Goal: Task Accomplishment & Management: Manage account settings

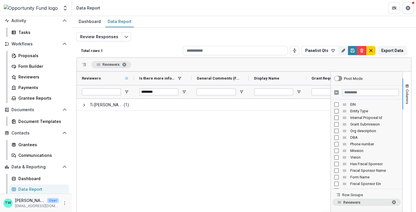
click at [126, 78] on span at bounding box center [126, 78] width 5 height 5
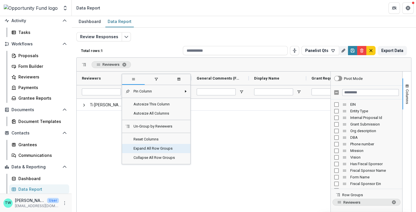
click at [142, 149] on span "Expand All Row Groups" at bounding box center [156, 148] width 52 height 9
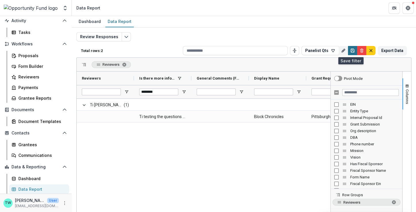
click at [350, 50] on icon "Save" at bounding box center [352, 50] width 5 height 5
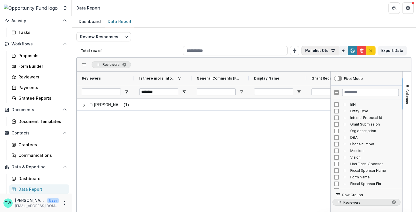
click at [330, 51] on icon "button" at bounding box center [332, 50] width 5 height 5
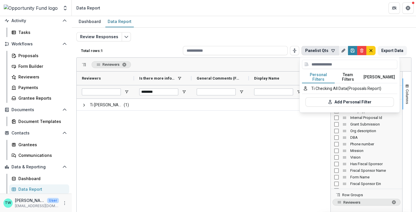
click at [348, 73] on button "Team Filters" at bounding box center [347, 77] width 26 height 12
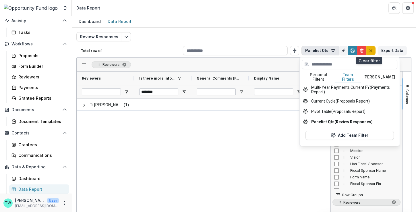
click at [369, 50] on icon "default" at bounding box center [370, 50] width 5 height 5
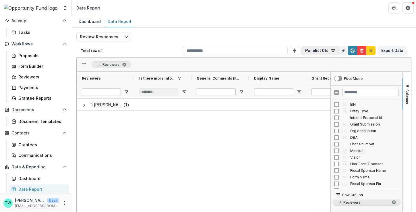
click at [331, 48] on icon "button" at bounding box center [332, 50] width 5 height 5
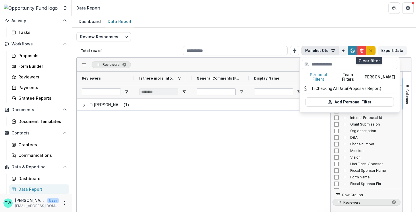
click at [369, 50] on line "default" at bounding box center [370, 50] width 3 height 3
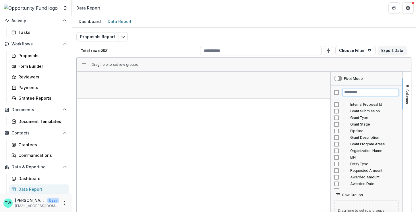
click at [356, 91] on input "Filter Columns Input" at bounding box center [370, 92] width 56 height 7
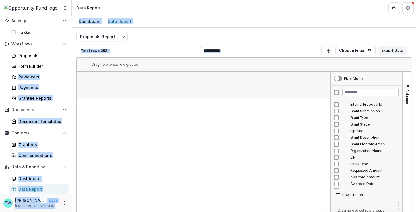
drag, startPoint x: 1, startPoint y: 79, endPoint x: 102, endPoint y: 83, distance: 100.8
click at [102, 83] on main "Search... ⌘ + K Notifications 97 Dashboard Activity Tasks Workflows Proposals F…" at bounding box center [208, 114] width 416 height 196
click at [155, 44] on div "Total rows: 2521 Choose Filter Personal Filters Team Filters Temelio Filters Ti…" at bounding box center [243, 51] width 335 height 14
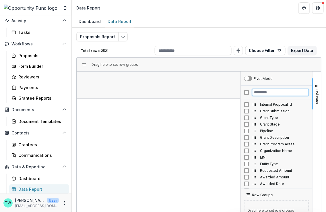
click at [271, 93] on input "Filter Columns Input" at bounding box center [280, 92] width 56 height 7
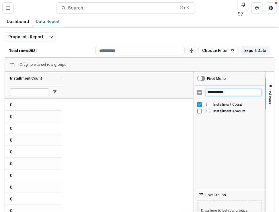
click at [215, 92] on input "**********" at bounding box center [233, 92] width 56 height 7
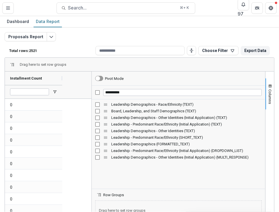
drag, startPoint x: 192, startPoint y: 146, endPoint x: 90, endPoint y: 146, distance: 102.1
click at [91, 146] on div at bounding box center [91, 164] width 1 height 186
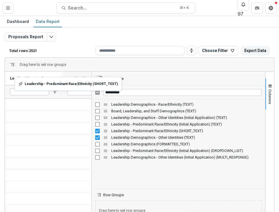
drag, startPoint x: 45, startPoint y: 78, endPoint x: 25, endPoint y: 80, distance: 20.5
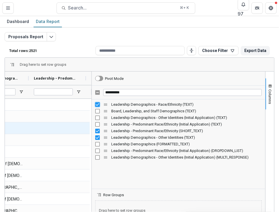
scroll to position [0, 35]
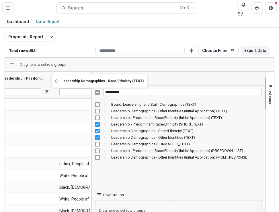
drag, startPoint x: 23, startPoint y: 77, endPoint x: 54, endPoint y: 77, distance: 31.6
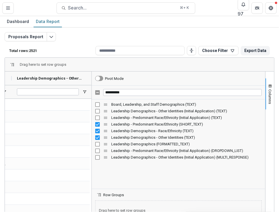
drag, startPoint x: 69, startPoint y: 78, endPoint x: 93, endPoint y: 78, distance: 23.5
click at [93, 78] on div "Leadership - Predominant Race/Ethnicity (SHORT_TEXT) Leadership Demographics - …" at bounding box center [139, 164] width 269 height 186
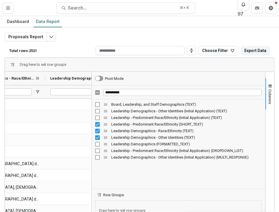
drag, startPoint x: 12, startPoint y: 78, endPoint x: 50, endPoint y: 78, distance: 38.1
click at [46, 78] on div at bounding box center [45, 77] width 2 height 13
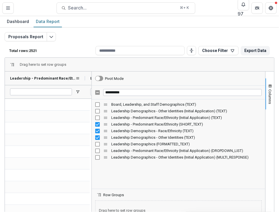
drag, startPoint x: 61, startPoint y: 78, endPoint x: 85, endPoint y: 79, distance: 23.8
click at [85, 79] on div at bounding box center [85, 77] width 2 height 13
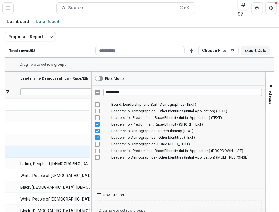
scroll to position [0, 73]
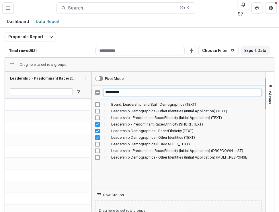
click at [116, 91] on input "**********" at bounding box center [182, 92] width 159 height 7
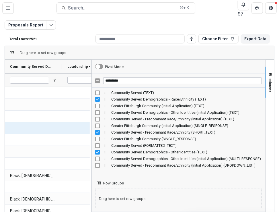
click at [63, 133] on div at bounding box center [102, 127] width 81 height 11
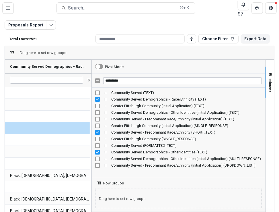
click at [97, 66] on div "Community Served Demographics - Race/Ethnicity (TEXT) Leadership - Predominant …" at bounding box center [139, 153] width 269 height 186
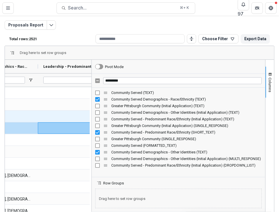
scroll to position [0, 73]
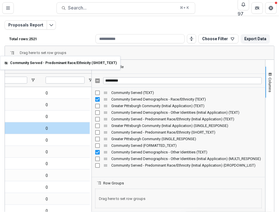
drag, startPoint x: 33, startPoint y: 64, endPoint x: -24, endPoint y: 59, distance: 56.7
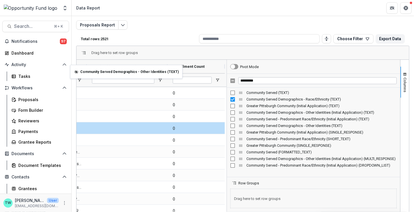
drag, startPoint x: 135, startPoint y: 67, endPoint x: 73, endPoint y: 68, distance: 62.0
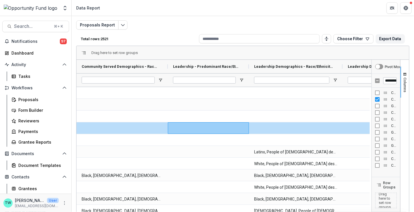
drag, startPoint x: 225, startPoint y: 100, endPoint x: 388, endPoint y: 93, distance: 162.5
click at [388, 93] on div "Pivot Mode ********* Community Served (TEXT) Community Served Demographics - Ra…" at bounding box center [386, 153] width 29 height 186
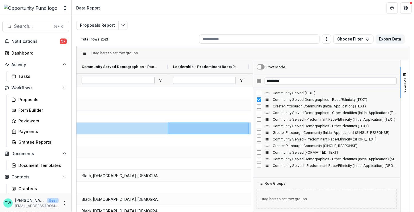
drag, startPoint x: 371, startPoint y: 85, endPoint x: 252, endPoint y: 95, distance: 119.2
click at [253, 95] on div at bounding box center [253, 153] width 1 height 186
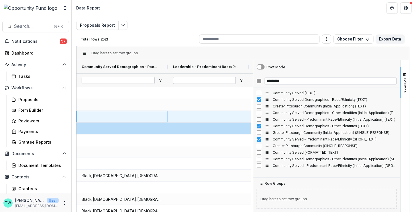
click at [160, 112] on div at bounding box center [122, 116] width 91 height 11
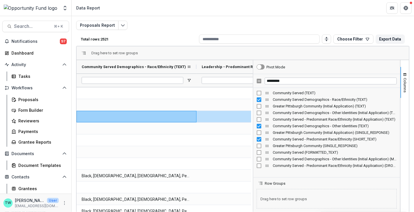
drag, startPoint x: 167, startPoint y: 66, endPoint x: 196, endPoint y: 66, distance: 28.7
click at [196, 66] on div at bounding box center [197, 66] width 2 height 13
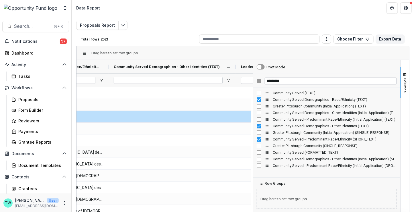
drag, startPoint x: 165, startPoint y: 65, endPoint x: 235, endPoint y: 64, distance: 70.0
click at [235, 64] on div at bounding box center [236, 66] width 2 height 13
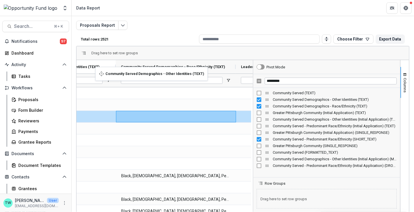
drag, startPoint x: 202, startPoint y: 66, endPoint x: 98, endPoint y: 70, distance: 103.9
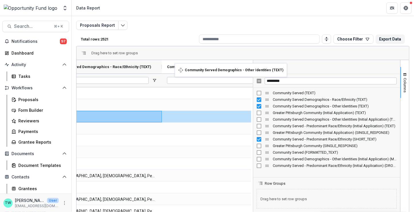
drag, startPoint x: 161, startPoint y: 67, endPoint x: 178, endPoint y: 67, distance: 16.9
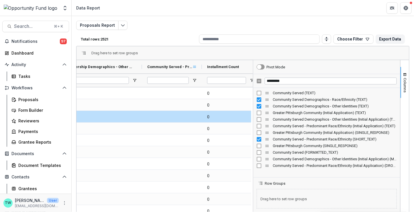
click at [195, 66] on div "Community Served - Predominant Race/Ethnicity (SHORT_TEXT)" at bounding box center [172, 66] width 60 height 13
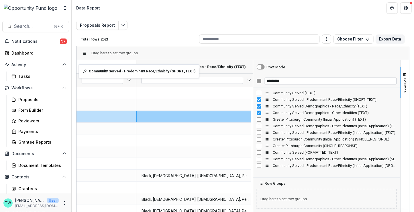
drag, startPoint x: 194, startPoint y: 65, endPoint x: 82, endPoint y: 68, distance: 112.7
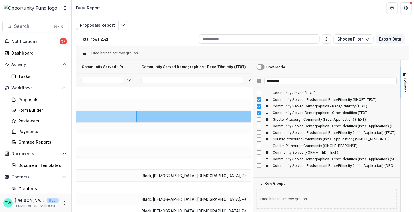
click at [93, 117] on div at bounding box center [107, 116] width 60 height 11
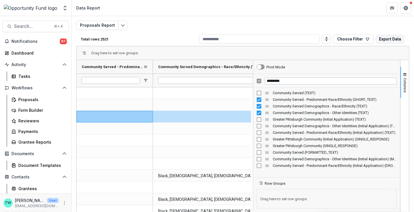
drag, startPoint x: 136, startPoint y: 66, endPoint x: 153, endPoint y: 65, distance: 16.7
click at [153, 65] on div at bounding box center [153, 66] width 2 height 13
drag, startPoint x: 153, startPoint y: 65, endPoint x: 158, endPoint y: 67, distance: 5.5
click at [158, 67] on div at bounding box center [158, 66] width 2 height 13
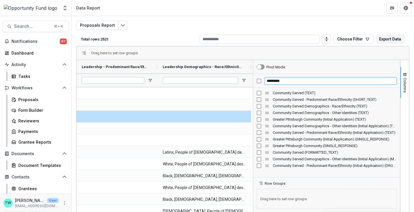
click at [284, 81] on input "*********" at bounding box center [331, 80] width 132 height 7
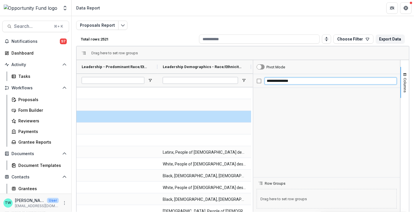
drag, startPoint x: 303, startPoint y: 79, endPoint x: 252, endPoint y: 79, distance: 51.0
click at [254, 79] on div "**********" at bounding box center [327, 153] width 147 height 186
click at [282, 81] on input "**********" at bounding box center [331, 80] width 132 height 7
drag, startPoint x: 293, startPoint y: 80, endPoint x: 239, endPoint y: 77, distance: 54.0
click at [239, 77] on div "Leadership - Predominant Race/Ethnicity (SHORT_TEXT) Leadership Demographics - …" at bounding box center [243, 153] width 333 height 186
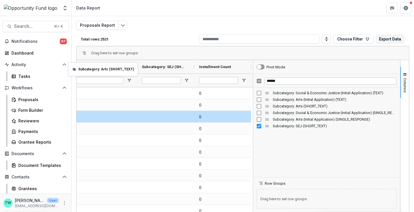
scroll to position [0, 197]
drag, startPoint x: 128, startPoint y: 65, endPoint x: 69, endPoint y: 63, distance: 59.4
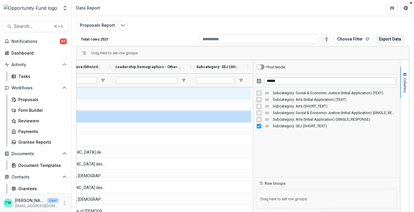
scroll to position [0, 23]
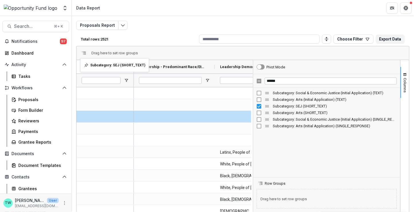
drag, startPoint x: 198, startPoint y: 66, endPoint x: 83, endPoint y: 62, distance: 114.5
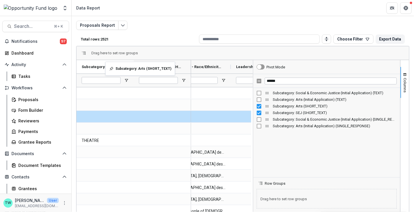
drag, startPoint x: 224, startPoint y: 65, endPoint x: 108, endPoint y: 65, distance: 115.9
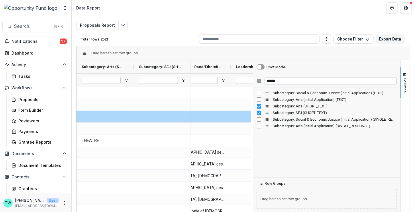
click at [135, 115] on div at bounding box center [162, 116] width 57 height 11
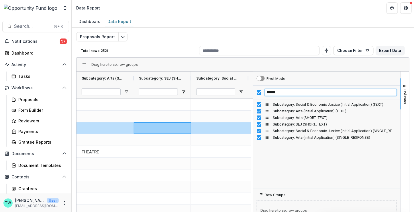
click at [272, 93] on input "******" at bounding box center [331, 92] width 132 height 7
click at [271, 95] on input "******" at bounding box center [331, 92] width 132 height 7
click at [275, 91] on input "******" at bounding box center [331, 92] width 132 height 7
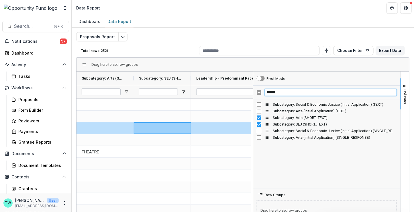
click at [275, 91] on input "******" at bounding box center [331, 92] width 132 height 7
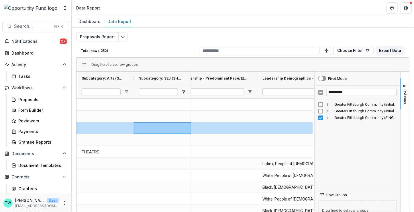
drag, startPoint x: 252, startPoint y: 146, endPoint x: 314, endPoint y: 149, distance: 61.7
click at [314, 149] on div at bounding box center [314, 164] width 1 height 186
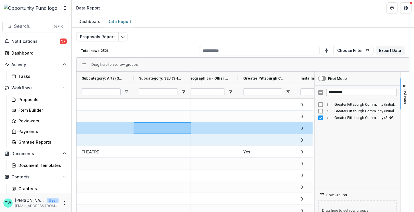
scroll to position [0, 237]
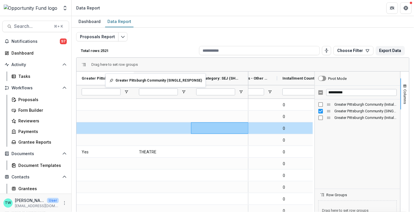
drag, startPoint x: 252, startPoint y: 77, endPoint x: 108, endPoint y: 77, distance: 143.7
drag, startPoint x: 248, startPoint y: 71, endPoint x: 252, endPoint y: 70, distance: 3.8
click at [252, 70] on div "Drag here to set row groups Drag here to set column labels Greater Pittsburgh C…" at bounding box center [243, 157] width 334 height 201
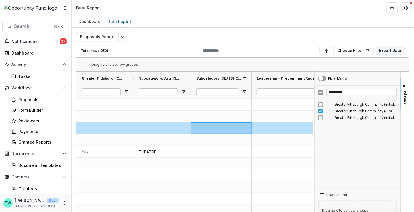
click at [251, 78] on div at bounding box center [252, 77] width 2 height 13
click at [246, 76] on span at bounding box center [244, 78] width 5 height 5
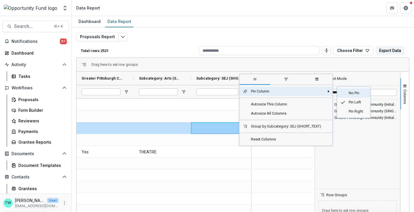
click at [348, 92] on span "No Pin" at bounding box center [357, 92] width 22 height 9
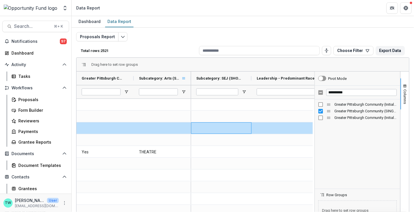
click at [183, 77] on span at bounding box center [184, 78] width 5 height 5
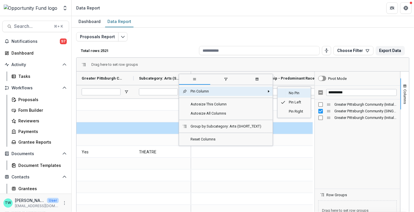
click at [293, 91] on span "No Pin" at bounding box center [297, 92] width 22 height 9
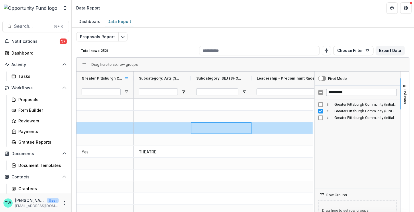
click at [126, 77] on span at bounding box center [126, 78] width 5 height 5
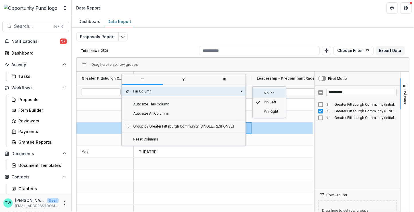
click at [265, 90] on span "No Pin" at bounding box center [272, 92] width 22 height 9
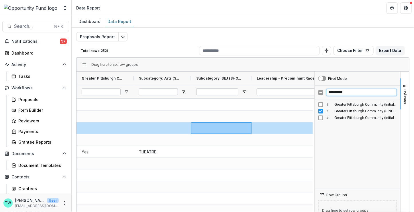
click at [339, 91] on input "**********" at bounding box center [362, 92] width 71 height 7
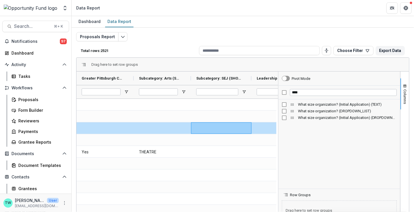
drag, startPoint x: 314, startPoint y: 129, endPoint x: 277, endPoint y: 125, distance: 36.6
click at [278, 125] on div at bounding box center [278, 164] width 1 height 186
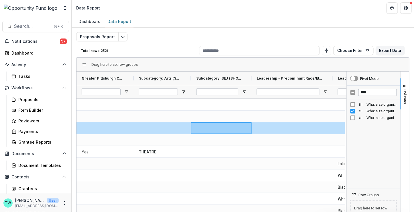
drag, startPoint x: 277, startPoint y: 117, endPoint x: 345, endPoint y: 116, distance: 68.6
click at [346, 116] on div at bounding box center [346, 164] width 1 height 186
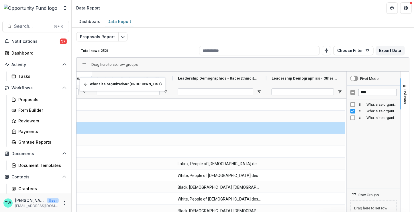
scroll to position [0, 170]
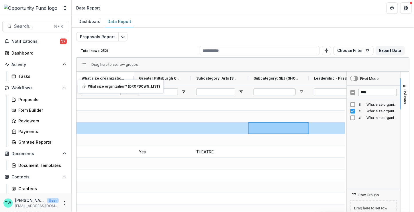
drag, startPoint x: 280, startPoint y: 78, endPoint x: 81, endPoint y: 83, distance: 199.1
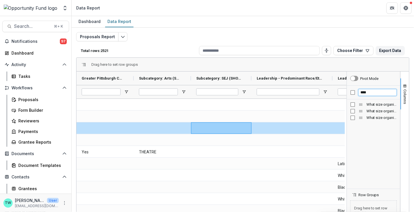
click at [364, 92] on input "****" at bounding box center [378, 92] width 38 height 7
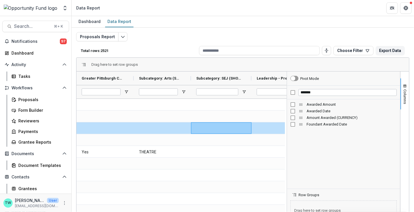
drag, startPoint x: 346, startPoint y: 131, endPoint x: 286, endPoint y: 126, distance: 60.1
click at [286, 126] on div at bounding box center [286, 164] width 1 height 186
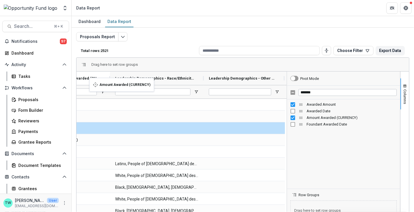
drag, startPoint x: 219, startPoint y: 78, endPoint x: 92, endPoint y: 81, distance: 126.8
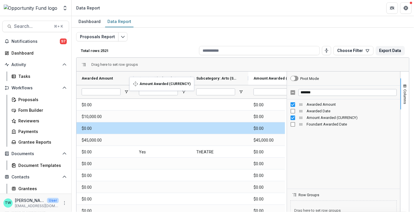
drag, startPoint x: 214, startPoint y: 77, endPoint x: 132, endPoint y: 80, distance: 81.8
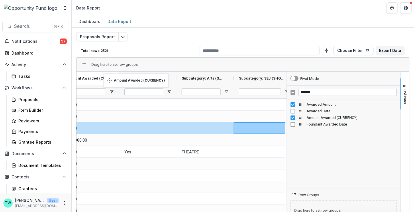
drag, startPoint x: 227, startPoint y: 77, endPoint x: 107, endPoint y: 77, distance: 120.2
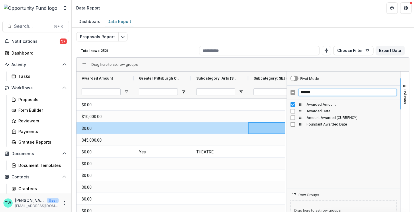
click at [307, 92] on input "*******" at bounding box center [348, 92] width 98 height 7
click at [313, 93] on input "*********" at bounding box center [348, 92] width 98 height 7
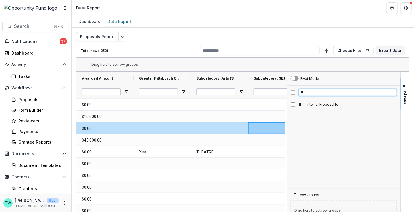
type input "*"
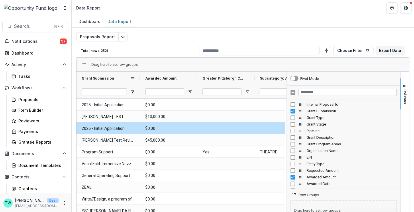
drag, startPoint x: 132, startPoint y: 77, endPoint x: 148, endPoint y: 78, distance: 15.8
click at [141, 78] on div at bounding box center [140, 77] width 2 height 13
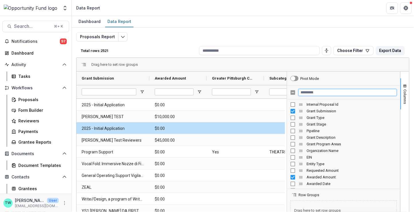
click at [311, 91] on input "Filter Columns Input" at bounding box center [348, 92] width 98 height 7
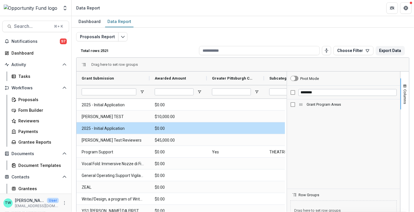
click at [294, 103] on div "Grant Program Areas" at bounding box center [344, 104] width 106 height 7
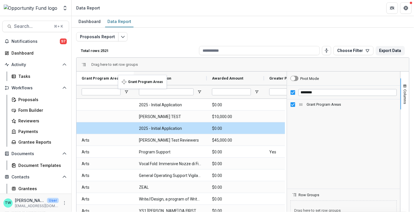
drag, startPoint x: 199, startPoint y: 77, endPoint x: 121, endPoint y: 78, distance: 78.0
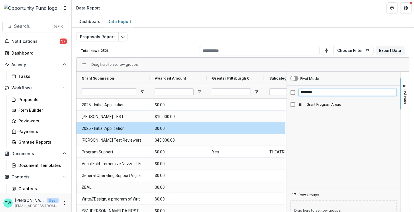
click at [308, 92] on input "*******" at bounding box center [348, 92] width 98 height 7
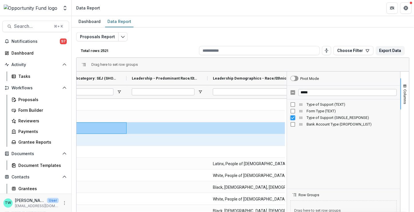
scroll to position [0, 311]
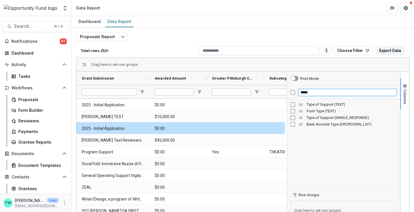
click at [303, 92] on input "****" at bounding box center [348, 92] width 98 height 7
click at [306, 91] on input "****" at bounding box center [348, 92] width 98 height 7
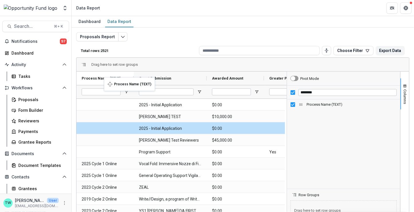
drag, startPoint x: 258, startPoint y: 76, endPoint x: 104, endPoint y: 80, distance: 154.1
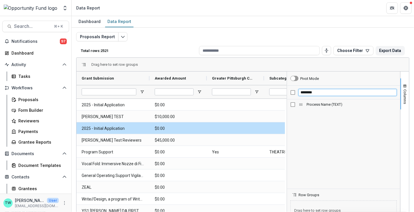
click at [312, 93] on input "*******" at bounding box center [348, 92] width 98 height 7
type input "*"
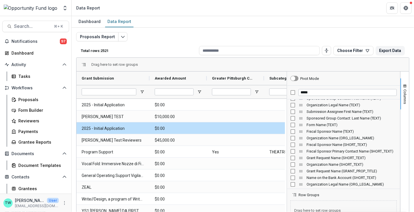
click at [318, 137] on span "Organization Name (ORG_LEGAL_NAME)" at bounding box center [352, 138] width 90 height 4
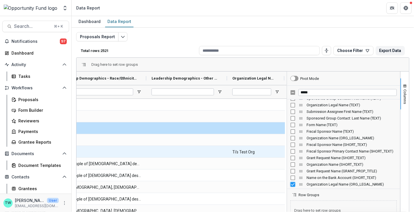
scroll to position [0, 442]
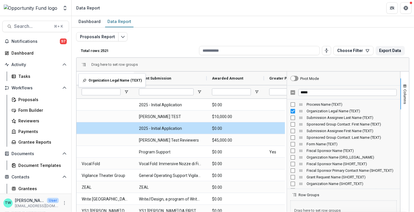
drag, startPoint x: 229, startPoint y: 78, endPoint x: 81, endPoint y: 77, distance: 147.4
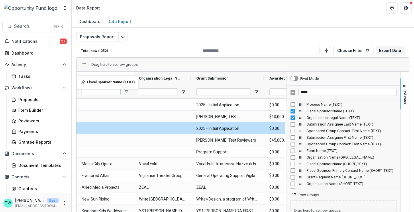
drag, startPoint x: 277, startPoint y: 77, endPoint x: 80, endPoint y: 79, distance: 197.3
click at [305, 90] on input "****" at bounding box center [348, 92] width 98 height 7
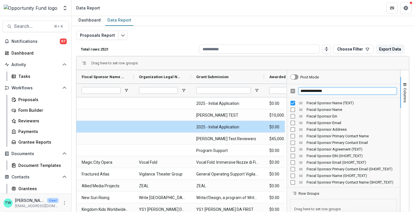
scroll to position [1, 0]
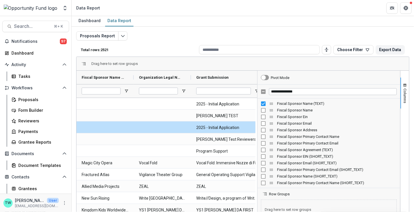
drag, startPoint x: 286, startPoint y: 127, endPoint x: 256, endPoint y: 124, distance: 29.7
click at [257, 124] on div at bounding box center [257, 164] width 1 height 186
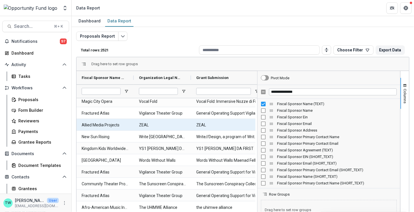
scroll to position [67, 0]
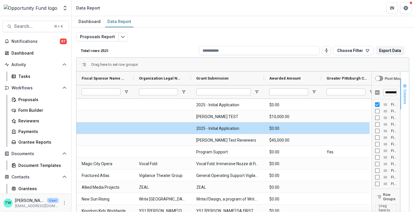
drag, startPoint x: 256, startPoint y: 83, endPoint x: 404, endPoint y: 80, distance: 147.4
click at [404, 80] on div "**********" at bounding box center [391, 164] width 38 height 186
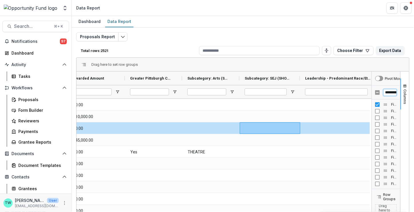
click at [391, 93] on input "**********" at bounding box center [390, 92] width 13 height 7
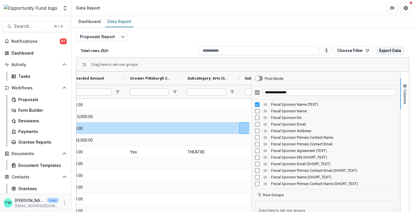
drag, startPoint x: 370, startPoint y: 86, endPoint x: 250, endPoint y: 88, distance: 120.7
click at [251, 88] on div at bounding box center [251, 164] width 1 height 186
click at [290, 89] on input "**********" at bounding box center [330, 92] width 134 height 7
drag, startPoint x: 294, startPoint y: 91, endPoint x: 235, endPoint y: 89, distance: 59.4
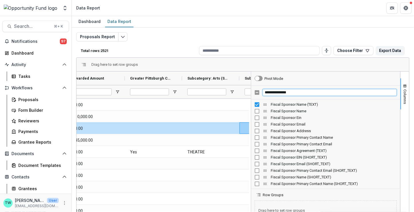
click at [234, 89] on div "Grant Submission Awarded Amount Greater Pittsburgh Community (SINGLE_RESPONSE)" at bounding box center [243, 164] width 333 height 186
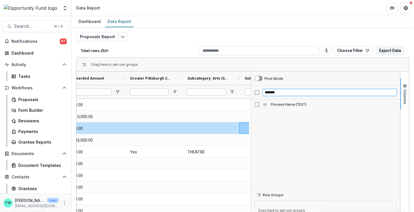
type input "*******"
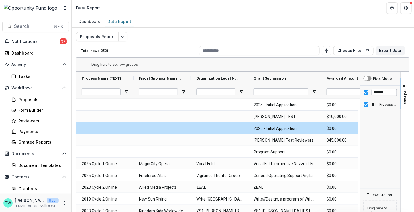
drag, startPoint x: 250, startPoint y: 135, endPoint x: 358, endPoint y: 136, distance: 109.0
click at [360, 136] on div at bounding box center [360, 164] width 1 height 186
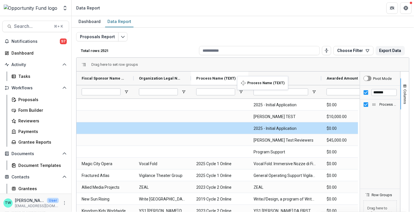
drag, startPoint x: 126, startPoint y: 78, endPoint x: 240, endPoint y: 79, distance: 113.9
click at [240, 91] on span "Open Filter Menu" at bounding box center [241, 91] width 5 height 5
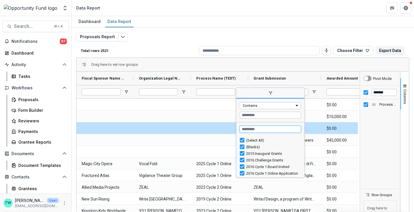
click at [256, 129] on input "Search filter values" at bounding box center [270, 129] width 61 height 7
type input "****"
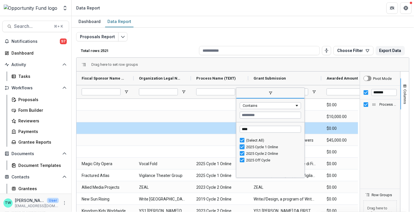
type input "**********"
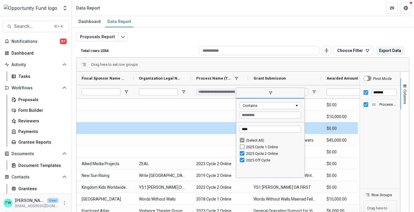
click at [264, 92] on span "filter" at bounding box center [271, 93] width 68 height 10
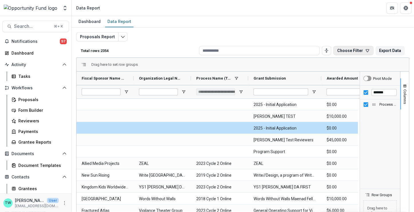
click at [366, 50] on icon "button" at bounding box center [368, 50] width 5 height 5
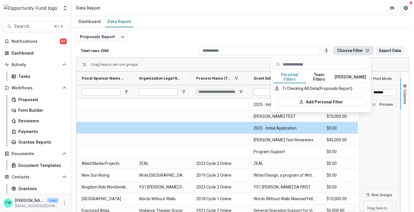
click at [322, 74] on button "Team Filters" at bounding box center [320, 77] width 26 height 12
click at [291, 75] on button "Personal Filters" at bounding box center [290, 77] width 33 height 12
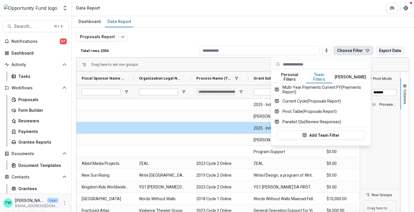
click at [319, 71] on button "Team Filters" at bounding box center [320, 77] width 26 height 12
click at [320, 130] on button "Add Team Filter" at bounding box center [321, 134] width 88 height 9
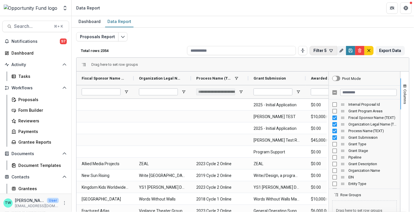
click at [329, 51] on icon "button" at bounding box center [331, 50] width 5 height 5
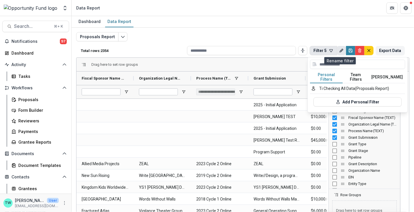
click at [340, 50] on icon "Rename" at bounding box center [341, 51] width 3 height 3
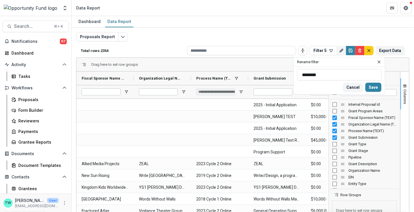
drag, startPoint x: 319, startPoint y: 75, endPoint x: 280, endPoint y: 74, distance: 39.0
click at [280, 74] on div "Total rows: 2354 Filter 5 Personal Filters Team Filters Temelio Filters Ti Chec…" at bounding box center [243, 144] width 334 height 201
drag, startPoint x: 316, startPoint y: 75, endPoint x: 301, endPoint y: 75, distance: 15.5
click at [301, 75] on input "********" at bounding box center [339, 74] width 84 height 11
click at [308, 73] on input "********" at bounding box center [339, 74] width 84 height 11
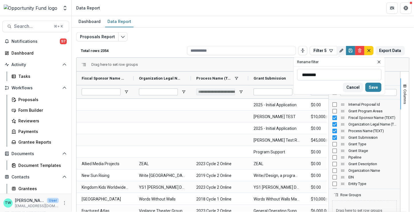
click at [308, 73] on input "********" at bounding box center [339, 74] width 84 height 11
drag, startPoint x: 319, startPoint y: 76, endPoint x: 281, endPoint y: 75, distance: 38.7
click at [280, 75] on div "Total rows: 2354 Filter 5 Personal Filters Team Filters Temelio Filters Ti Chec…" at bounding box center [243, 144] width 334 height 201
drag, startPoint x: 317, startPoint y: 74, endPoint x: 296, endPoint y: 74, distance: 21.2
click at [296, 74] on div "******** Cancel Save" at bounding box center [339, 81] width 91 height 28
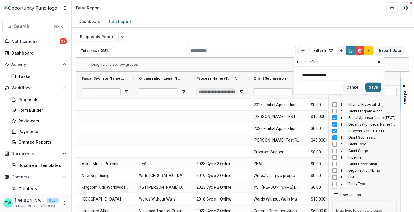
type input "**********"
click at [374, 89] on button "Save" at bounding box center [374, 87] width 16 height 9
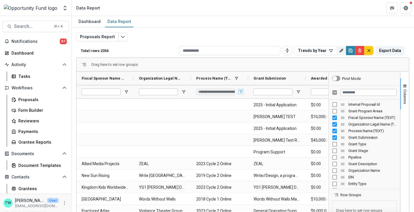
click at [241, 91] on span "Open Filter Menu" at bounding box center [241, 91] width 5 height 5
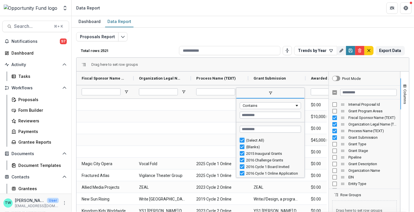
type input "***"
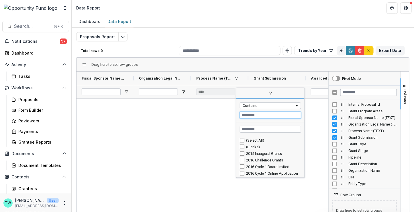
click at [263, 114] on input "Filter Value" at bounding box center [270, 115] width 61 height 7
click at [258, 129] on input "Search filter values" at bounding box center [270, 129] width 61 height 7
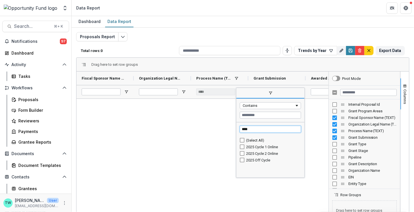
type input "****"
type input "**********"
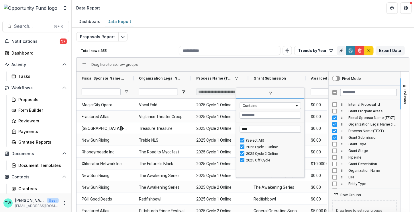
click at [241, 63] on div "Drag here to set row groups" at bounding box center [243, 65] width 333 height 14
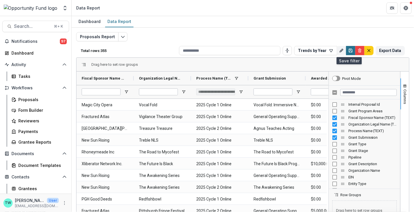
click at [350, 51] on icon "Save" at bounding box center [351, 51] width 2 height 1
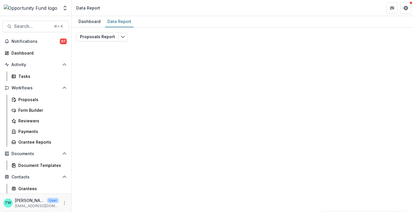
type input "**********"
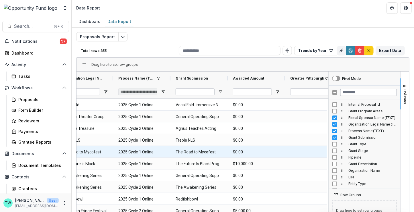
scroll to position [0, 81]
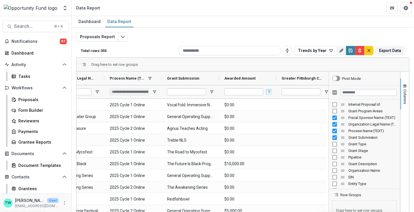
click at [270, 90] on span "Open Filter Menu" at bounding box center [269, 91] width 5 height 5
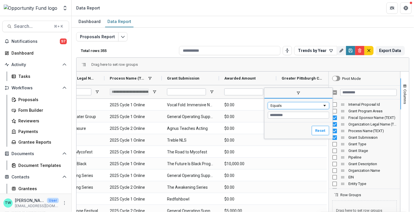
click at [297, 106] on div "Equals" at bounding box center [297, 105] width 52 height 4
click at [288, 115] on input "Filter Value" at bounding box center [298, 115] width 61 height 7
type input "*"
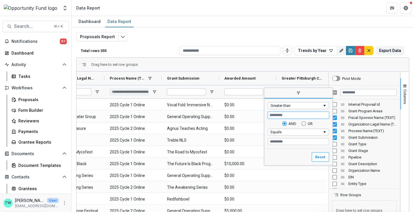
type input "*"
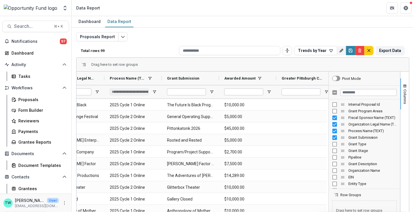
click at [247, 63] on div "Drag here to set row groups" at bounding box center [243, 65] width 333 height 14
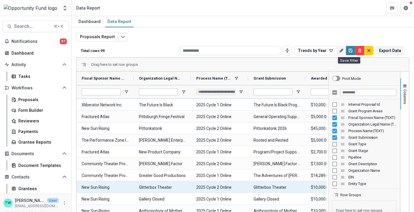
scroll to position [0, 87]
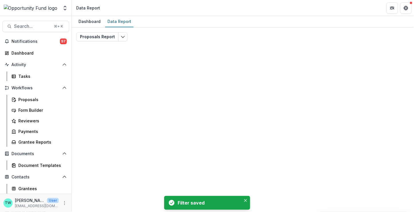
type input "**********"
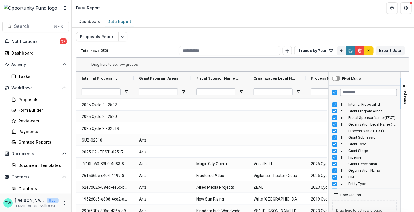
scroll to position [44, 0]
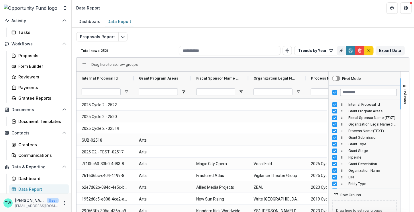
click at [35, 189] on div "Data Report" at bounding box center [41, 189] width 46 height 6
click at [330, 51] on icon "button" at bounding box center [331, 50] width 3 height 3
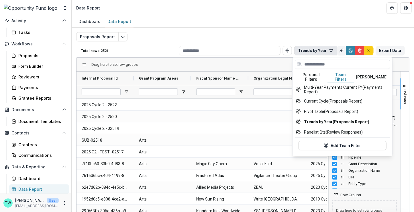
click at [343, 75] on button "Team Filters" at bounding box center [341, 77] width 26 height 12
click at [329, 116] on button "Trends by Year (Proposals Report)" at bounding box center [342, 121] width 95 height 10
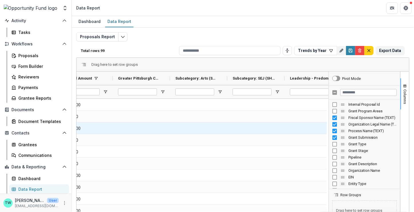
scroll to position [0, 273]
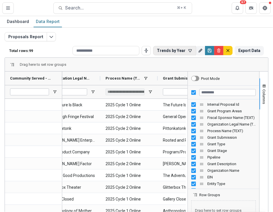
click at [191, 50] on button "Trends by Year" at bounding box center [174, 50] width 43 height 9
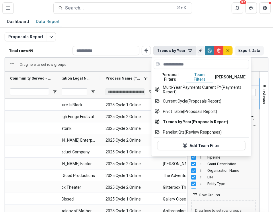
click at [205, 74] on button "Team Filters" at bounding box center [199, 77] width 26 height 12
click at [190, 117] on button "Trends by Year (Proposals Report)" at bounding box center [201, 121] width 95 height 10
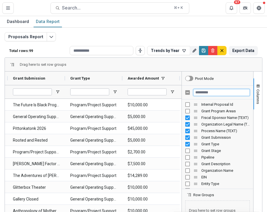
click at [204, 91] on input "Filter Columns Input" at bounding box center [221, 92] width 56 height 7
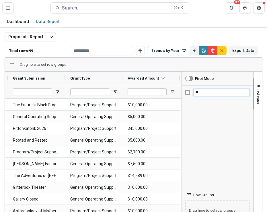
type input "*"
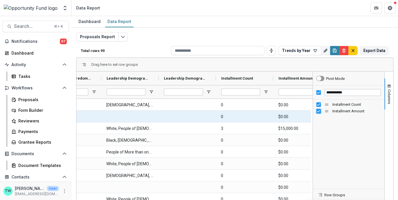
scroll to position [0, 569]
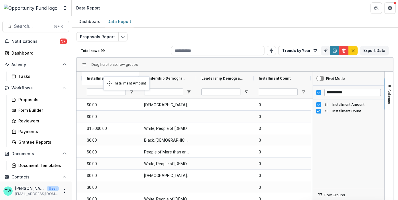
drag, startPoint x: 303, startPoint y: 76, endPoint x: 106, endPoint y: 80, distance: 196.5
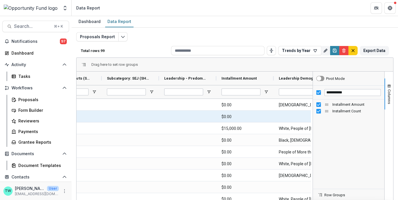
scroll to position [0, 344]
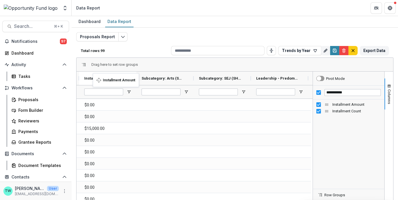
drag, startPoint x: 301, startPoint y: 77, endPoint x: 96, endPoint y: 77, distance: 205.1
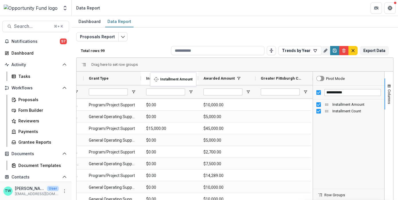
drag, startPoint x: 305, startPoint y: 77, endPoint x: 153, endPoint y: 76, distance: 151.4
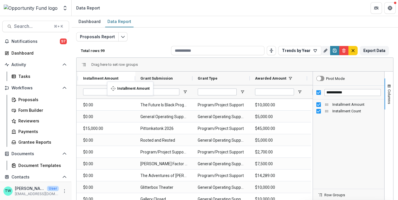
drag, startPoint x: 243, startPoint y: 77, endPoint x: 110, endPoint y: 85, distance: 133.6
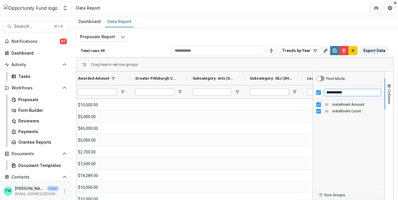
click at [335, 90] on input "**********" at bounding box center [353, 92] width 56 height 7
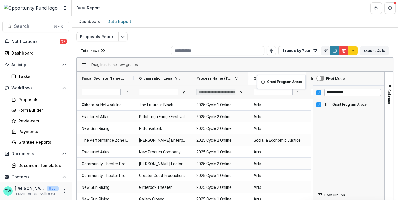
drag, startPoint x: 127, startPoint y: 77, endPoint x: 260, endPoint y: 78, distance: 133.1
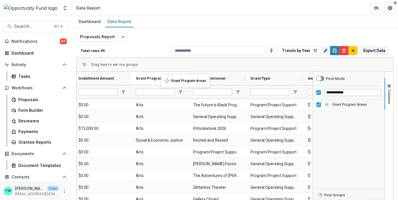
drag, startPoint x: 123, startPoint y: 77, endPoint x: 164, endPoint y: 77, distance: 41.3
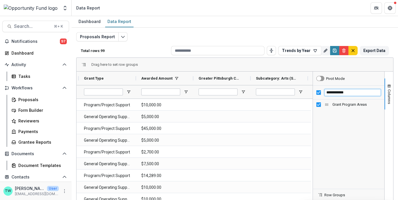
drag, startPoint x: 350, startPoint y: 93, endPoint x: 313, endPoint y: 92, distance: 37.3
click at [313, 92] on div "**********" at bounding box center [348, 92] width 71 height 14
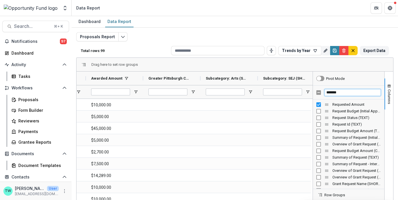
click at [334, 92] on input "*******" at bounding box center [353, 92] width 56 height 7
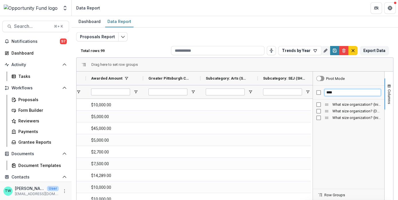
type input "****"
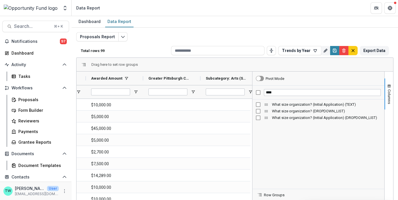
drag, startPoint x: 311, startPoint y: 129, endPoint x: 251, endPoint y: 128, distance: 60.5
click at [252, 128] on div at bounding box center [252, 164] width 1 height 186
click at [267, 91] on input "****" at bounding box center [322, 92] width 117 height 7
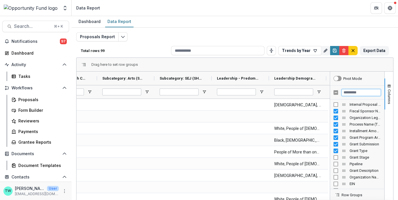
drag, startPoint x: 250, startPoint y: 139, endPoint x: 328, endPoint y: 139, distance: 77.7
click at [330, 139] on div at bounding box center [330, 164] width 1 height 186
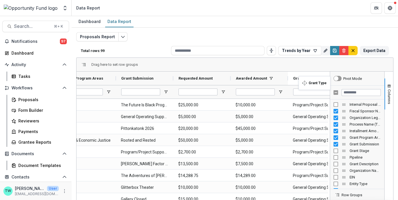
drag, startPoint x: 223, startPoint y: 77, endPoint x: 302, endPoint y: 79, distance: 79.2
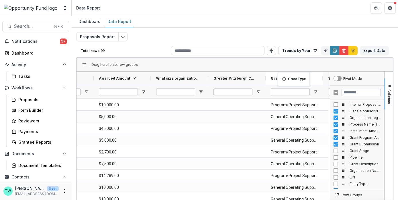
drag, startPoint x: 201, startPoint y: 77, endPoint x: 281, endPoint y: 75, distance: 80.0
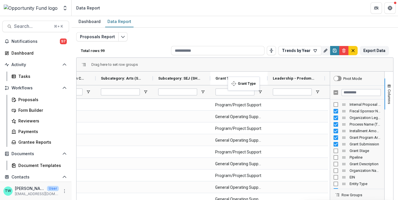
drag, startPoint x: 146, startPoint y: 78, endPoint x: 231, endPoint y: 80, distance: 85.2
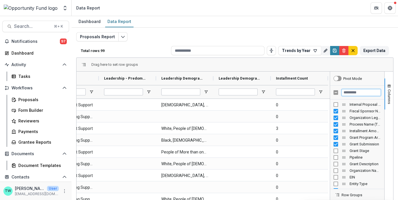
click at [353, 92] on input "Filter Columns Input" at bounding box center [361, 92] width 39 height 7
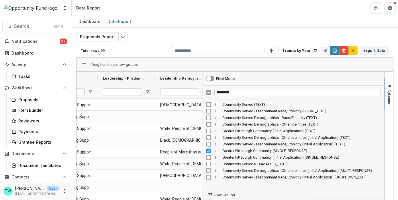
drag, startPoint x: 328, startPoint y: 132, endPoint x: 201, endPoint y: 133, distance: 127.3
click at [202, 133] on div at bounding box center [202, 164] width 1 height 186
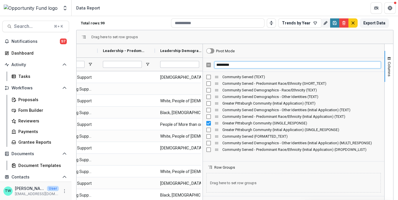
click at [253, 64] on input "*********" at bounding box center [298, 64] width 167 height 7
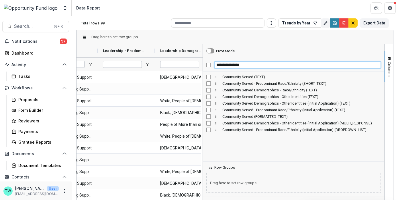
type input "**********"
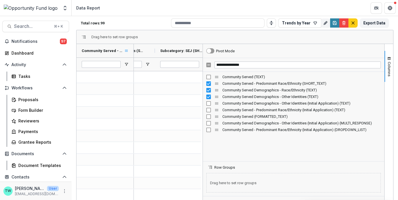
click at [128, 50] on span at bounding box center [126, 50] width 5 height 5
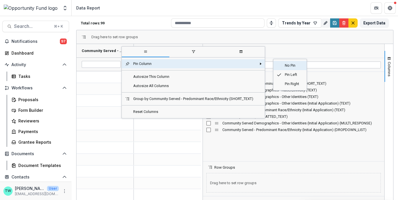
click at [289, 65] on span "No Pin" at bounding box center [293, 65] width 22 height 9
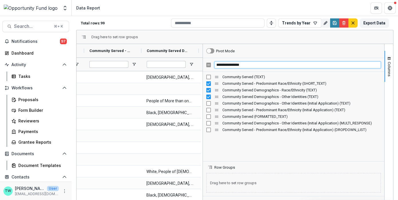
drag, startPoint x: 251, startPoint y: 64, endPoint x: 213, endPoint y: 62, distance: 37.9
click at [215, 62] on input "**********" at bounding box center [298, 64] width 167 height 7
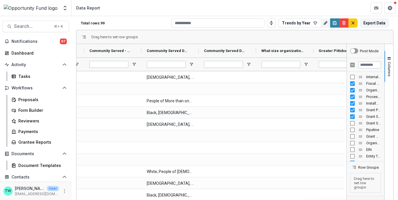
drag, startPoint x: 202, startPoint y: 61, endPoint x: 346, endPoint y: 75, distance: 144.7
click at [346, 75] on div at bounding box center [346, 137] width 1 height 186
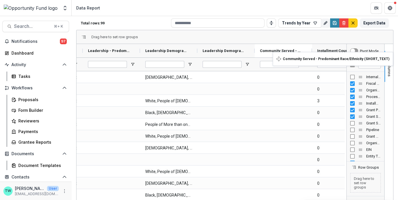
drag, startPoint x: 134, startPoint y: 49, endPoint x: 279, endPoint y: 55, distance: 145.5
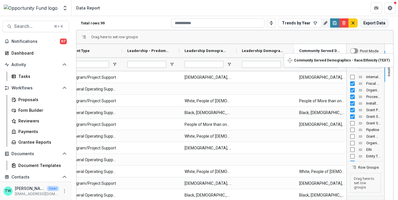
drag, startPoint x: 189, startPoint y: 49, endPoint x: 313, endPoint y: 57, distance: 124.1
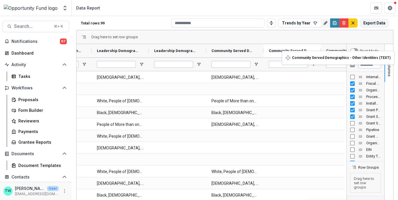
drag, startPoint x: 192, startPoint y: 50, endPoint x: 299, endPoint y: 52, distance: 106.1
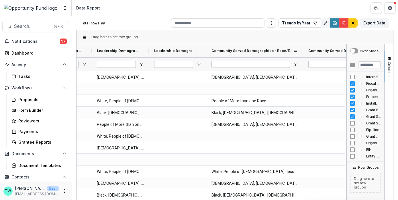
drag, startPoint x: 264, startPoint y: 49, endPoint x: 304, endPoint y: 50, distance: 40.2
click at [304, 50] on div at bounding box center [303, 50] width 2 height 13
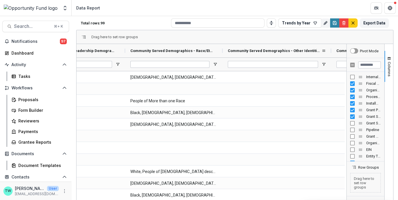
drag, startPoint x: 280, startPoint y: 50, endPoint x: 332, endPoint y: 48, distance: 51.4
click at [332, 48] on div at bounding box center [331, 50] width 2 height 13
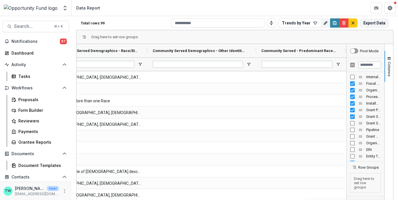
drag, startPoint x: 313, startPoint y: 50, endPoint x: 345, endPoint y: 48, distance: 32.2
click at [345, 48] on div "Leadership Demographics - Other Identities (TEXT) Community Served Demographics…" at bounding box center [235, 137] width 317 height 186
drag, startPoint x: 338, startPoint y: 49, endPoint x: 235, endPoint y: 49, distance: 103.2
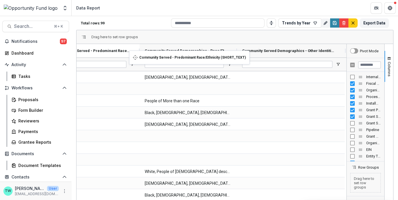
drag, startPoint x: 229, startPoint y: 49, endPoint x: 131, endPoint y: 54, distance: 98.8
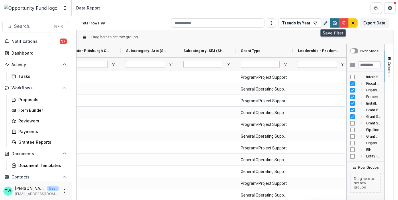
click at [334, 22] on icon "Save" at bounding box center [335, 23] width 5 height 5
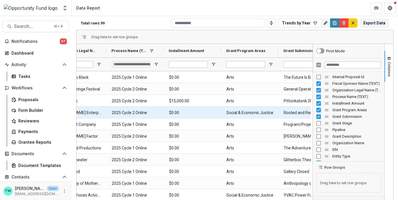
scroll to position [0, 68]
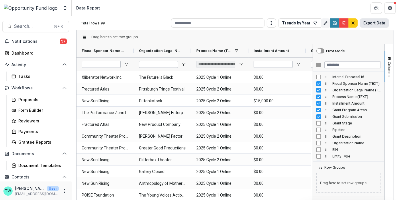
click at [375, 23] on button "Export Data" at bounding box center [374, 22] width 29 height 9
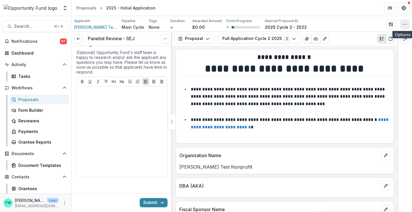
click at [403, 24] on icon "button" at bounding box center [405, 24] width 5 height 5
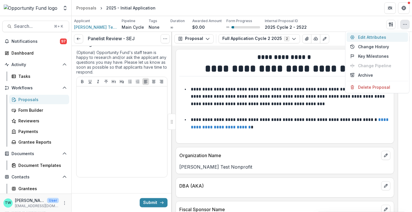
click at [381, 38] on button "Edit Attributes" at bounding box center [377, 36] width 61 height 9
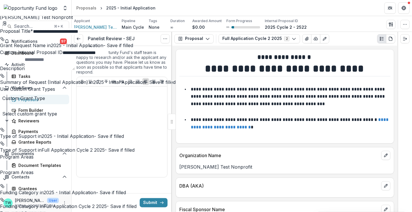
click at [5, 6] on icon "Close" at bounding box center [2, 4] width 5 height 5
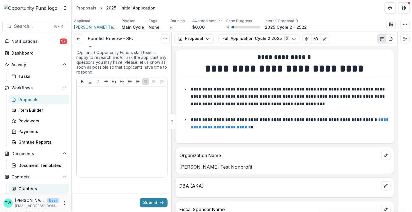
click at [29, 188] on div "Grantees" at bounding box center [41, 188] width 46 height 6
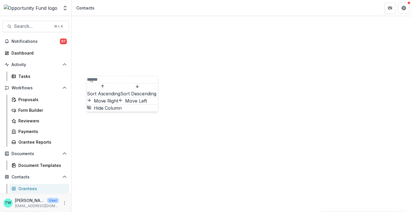
click at [110, 83] on input at bounding box center [110, 79] width 46 height 7
type input "**********"
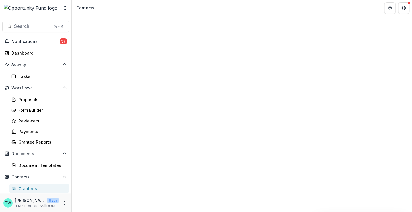
click at [187, 25] on div "Contacts" at bounding box center [242, 189] width 340 height 347
drag, startPoint x: 172, startPoint y: 69, endPoint x: 246, endPoint y: 68, distance: 74.0
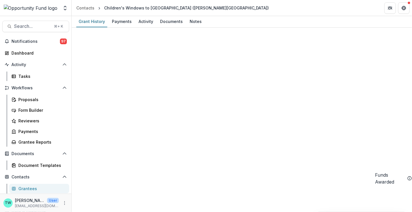
click at [31, 190] on div "Grantees" at bounding box center [41, 188] width 46 height 6
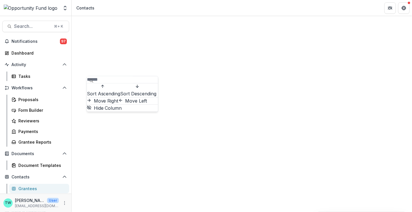
click at [109, 83] on input at bounding box center [110, 79] width 46 height 7
type input "**********"
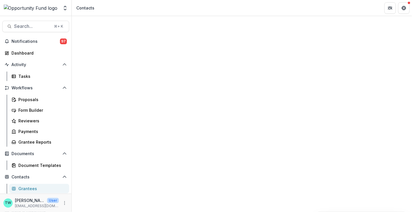
click at [167, 16] on div "Contacts" at bounding box center [242, 189] width 340 height 347
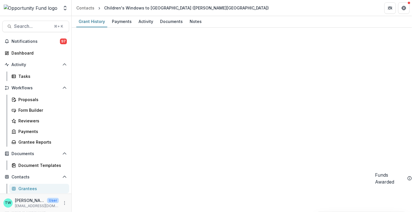
select select
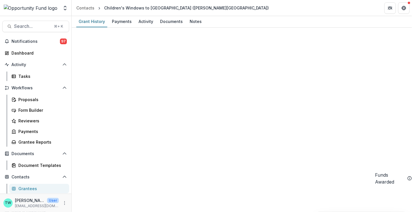
type input "**********"
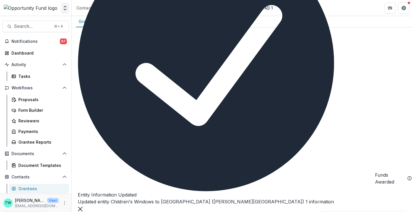
click at [65, 8] on icon "Open entity switcher" at bounding box center [65, 8] width 6 height 6
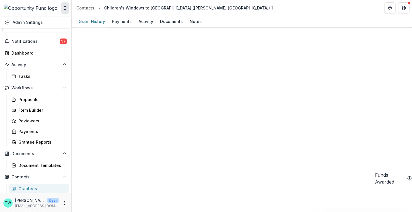
click at [64, 9] on polyline "Open entity switcher" at bounding box center [65, 9] width 2 height 1
click at [28, 22] on link "Admin Settings" at bounding box center [35, 21] width 69 height 9
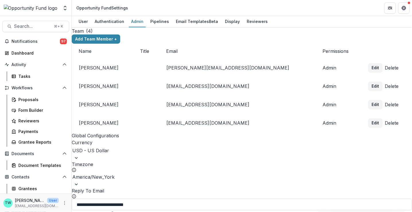
scroll to position [697, 0]
type input "**********"
click at [139, 211] on div "Children's Windows to [GEOGRAPHIC_DATA] ([PERSON_NAME][GEOGRAPHIC_DATA])" at bounding box center [206, 215] width 412 height 7
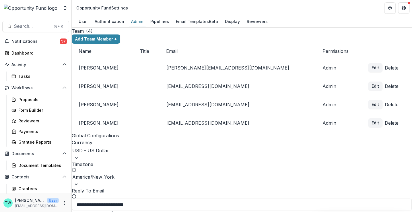
type input "**********"
click at [31, 187] on div "Grantees" at bounding box center [41, 188] width 46 height 6
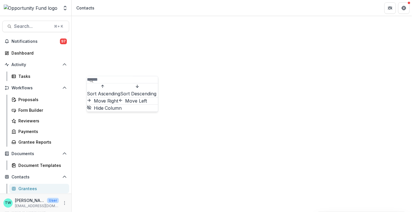
click at [121, 81] on input at bounding box center [110, 79] width 46 height 7
type input "*"
type input "**********"
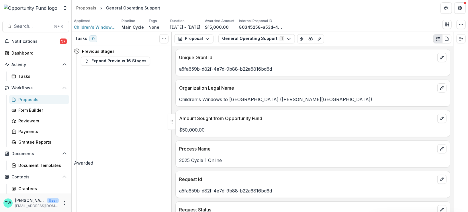
click at [105, 25] on span "Children's Windows to Africa (Darisha La Watoto Kwa Africa) 1" at bounding box center [95, 27] width 43 height 6
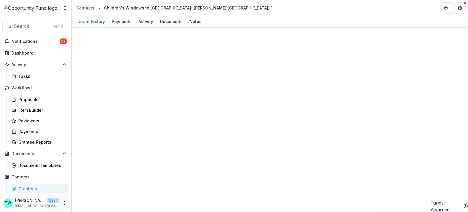
type input "*******"
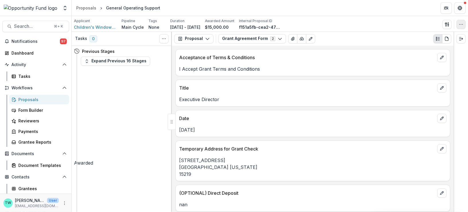
click at [412, 25] on icon "button" at bounding box center [461, 24] width 5 height 5
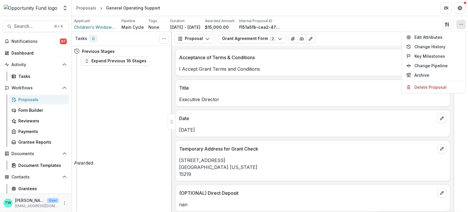
click at [135, 134] on div "Tasks 0 Show Cancelled Tasks Previous Stages Expand Previous 16 Stages Awarded …" at bounding box center [122, 122] width 100 height 180
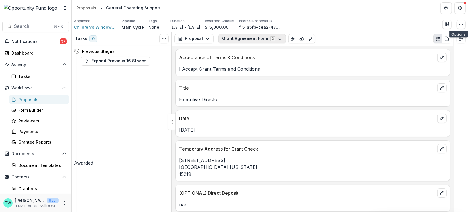
click at [278, 38] on polyline "button" at bounding box center [279, 39] width 3 height 2
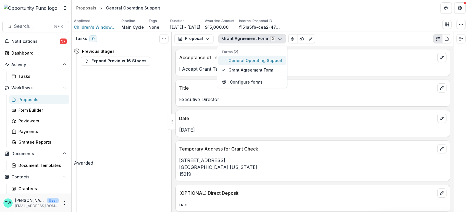
click at [269, 62] on span "General Operating Support" at bounding box center [256, 60] width 54 height 6
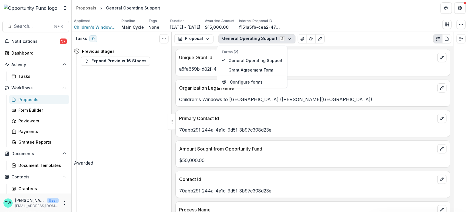
click at [125, 150] on div "Tasks 0 Show Cancelled Tasks Previous Stages Expand Previous 16 Stages Awarded …" at bounding box center [122, 122] width 100 height 180
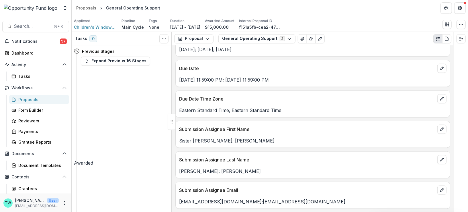
scroll to position [138, 0]
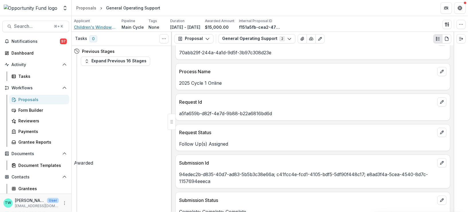
click at [103, 26] on span "Children's Windows to Africa (Darisha La Watoto Kwa Africa) 1" at bounding box center [95, 27] width 43 height 6
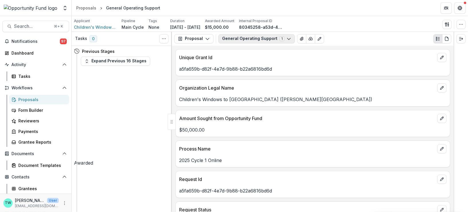
click at [287, 39] on polyline "button" at bounding box center [288, 39] width 3 height 2
click at [97, 27] on span "Children's Windows to Africa (Darisha La Watoto Kwa Africa) 1" at bounding box center [95, 27] width 43 height 6
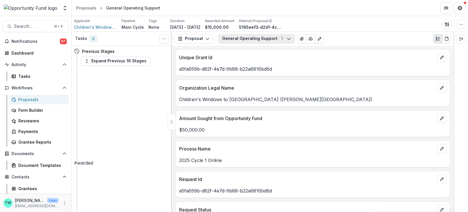
click at [287, 36] on icon "button" at bounding box center [289, 38] width 5 height 5
click at [287, 37] on icon "button" at bounding box center [289, 38] width 5 height 5
click at [205, 39] on icon "button" at bounding box center [207, 38] width 5 height 5
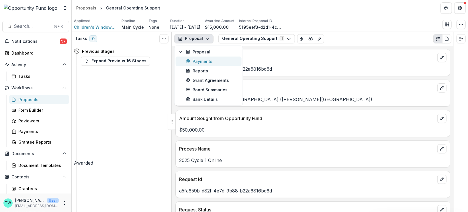
click at [202, 63] on div "Payments" at bounding box center [212, 61] width 52 height 6
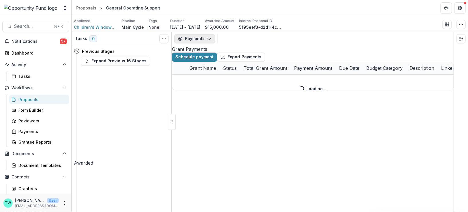
click at [207, 37] on icon "button" at bounding box center [209, 38] width 5 height 5
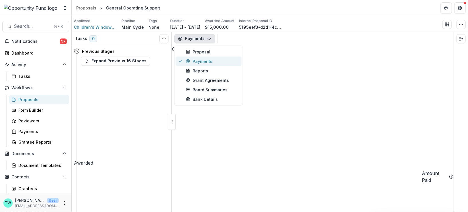
click at [203, 60] on div "Payments" at bounding box center [212, 61] width 52 height 6
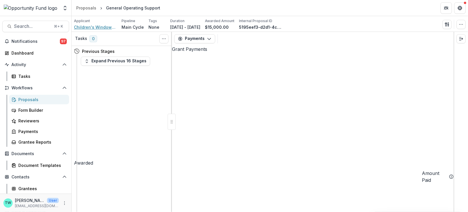
click at [100, 26] on span "Children's Windows to Africa (Darisha La Watoto Kwa Africa) 1" at bounding box center [95, 27] width 43 height 6
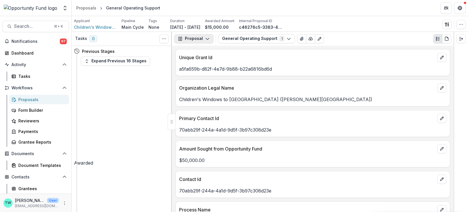
click at [206, 38] on icon "button" at bounding box center [207, 38] width 5 height 5
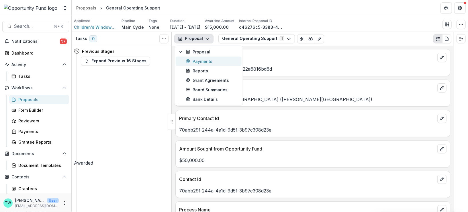
click at [202, 63] on div "Payments" at bounding box center [212, 61] width 52 height 6
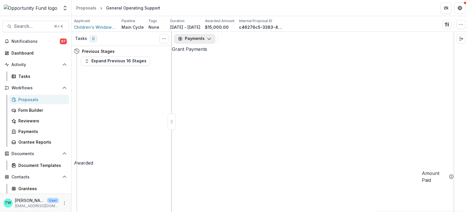
click at [208, 40] on icon "button" at bounding box center [209, 38] width 5 height 5
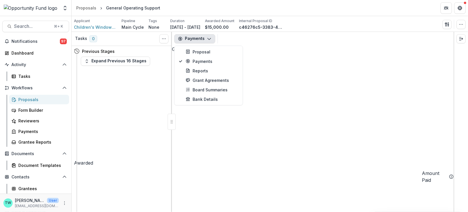
click at [208, 40] on icon "button" at bounding box center [209, 38] width 5 height 5
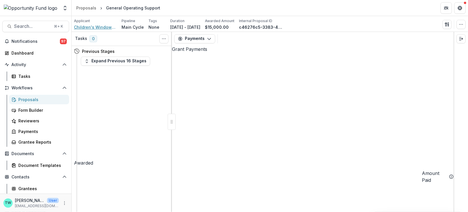
click at [101, 26] on span "Children's Windows to Africa (Darisha La Watoto Kwa Africa) 1" at bounding box center [95, 27] width 43 height 6
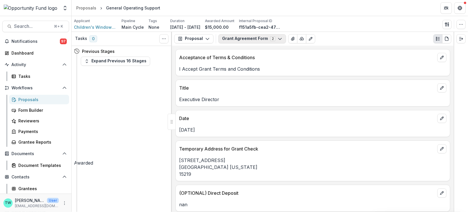
click at [278, 38] on polyline "button" at bounding box center [279, 39] width 3 height 2
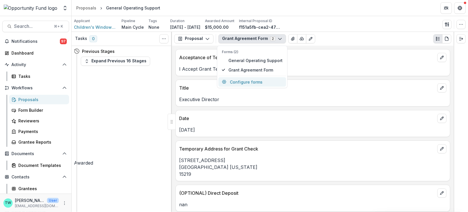
click at [257, 81] on button "Configure forms" at bounding box center [253, 81] width 68 height 9
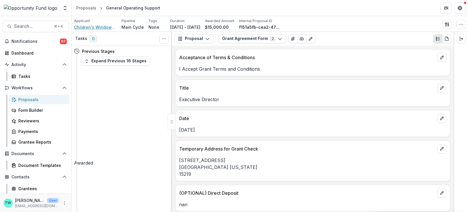
click at [106, 27] on span "Children's Windows to Africa (Darisha La Watoto Kwa Africa) 1" at bounding box center [95, 27] width 43 height 6
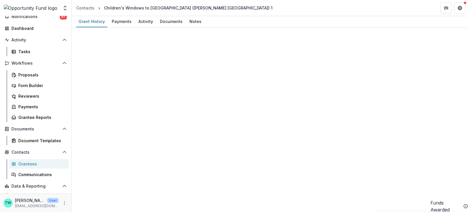
scroll to position [44, 0]
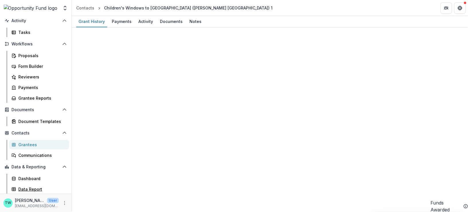
click at [27, 189] on div "Data Report" at bounding box center [41, 189] width 46 height 6
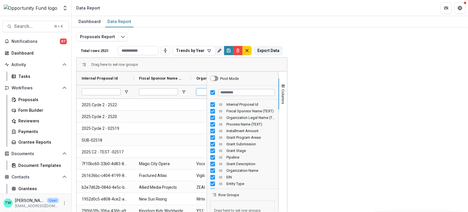
click at [219, 91] on input "Organization Legal Name (TEXT) Filter Input" at bounding box center [215, 91] width 39 height 7
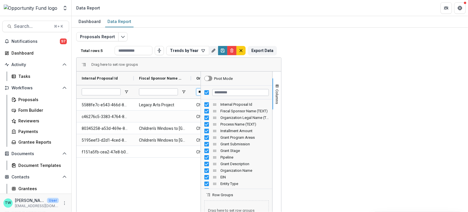
type input "**********"
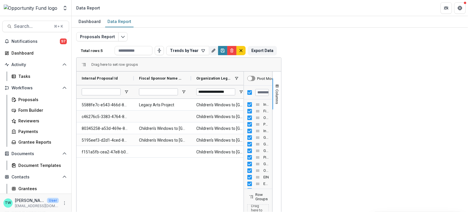
drag, startPoint x: 382, startPoint y: 162, endPoint x: 443, endPoint y: 161, distance: 60.8
click at [273, 161] on div "Pivot Mode Internal Proposal Id Fiscal Sponsor Name (TEXT) Organization Legal N…" at bounding box center [258, 164] width 29 height 186
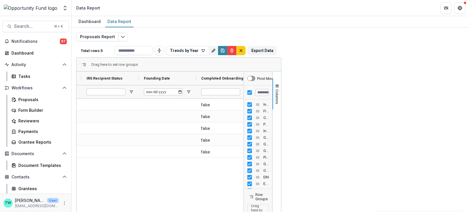
drag, startPoint x: 309, startPoint y: 79, endPoint x: 347, endPoint y: 76, distance: 37.7
click at [347, 76] on div at bounding box center [348, 77] width 2 height 13
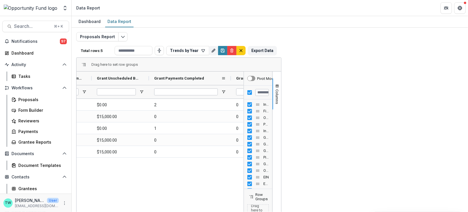
drag, startPoint x: 206, startPoint y: 76, endPoint x: 232, endPoint y: 77, distance: 26.1
click at [232, 76] on div at bounding box center [231, 77] width 2 height 13
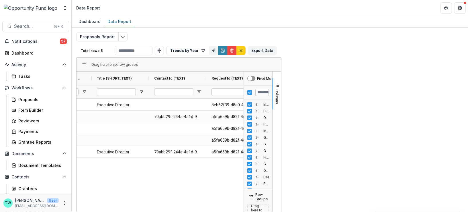
drag, startPoint x: 263, startPoint y: 80, endPoint x: 313, endPoint y: 78, distance: 50.5
click at [313, 78] on div at bounding box center [314, 77] width 2 height 13
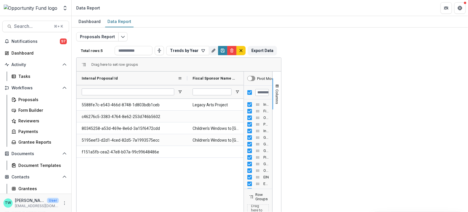
drag, startPoint x: 134, startPoint y: 77, endPoint x: 187, endPoint y: 78, distance: 53.6
click at [187, 78] on div at bounding box center [187, 77] width 2 height 13
click at [186, 78] on div "Internal Proposal Id" at bounding box center [132, 77] width 111 height 13
drag, startPoint x: 187, startPoint y: 78, endPoint x: 199, endPoint y: 78, distance: 12.3
click at [199, 78] on div at bounding box center [200, 77] width 2 height 13
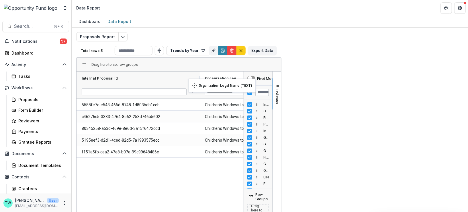
drag, startPoint x: 275, startPoint y: 76, endPoint x: 192, endPoint y: 82, distance: 83.4
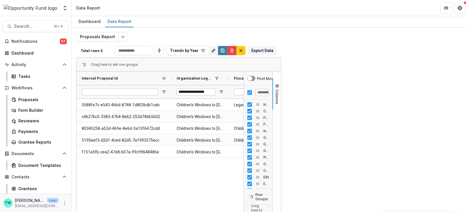
drag, startPoint x: 200, startPoint y: 77, endPoint x: 171, endPoint y: 76, distance: 28.4
click at [171, 76] on div at bounding box center [171, 77] width 2 height 13
drag, startPoint x: 228, startPoint y: 75, endPoint x: 301, endPoint y: 76, distance: 72.3
click at [301, 76] on div at bounding box center [301, 77] width 2 height 13
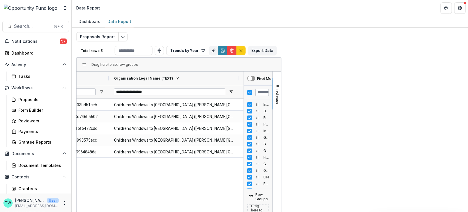
click at [314, 93] on input "Process Name (TEXT) Filter Input" at bounding box center [320, 91] width 39 height 7
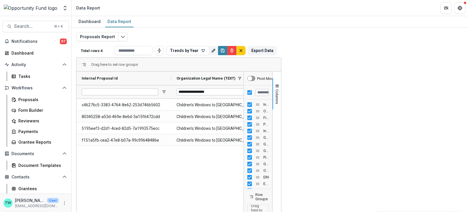
type input "****"
drag, startPoint x: 300, startPoint y: 77, endPoint x: 247, endPoint y: 80, distance: 53.7
click at [247, 80] on div at bounding box center [247, 77] width 2 height 13
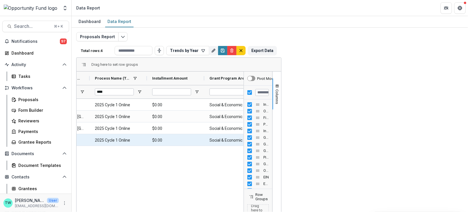
scroll to position [0, 239]
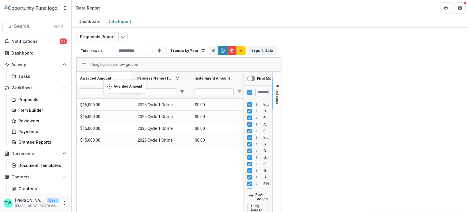
drag, startPoint x: 301, startPoint y: 77, endPoint x: 106, endPoint y: 83, distance: 194.8
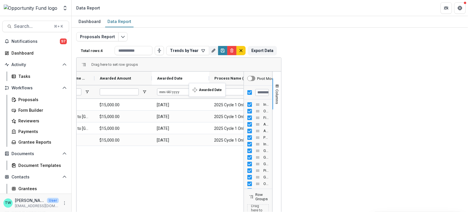
drag, startPoint x: 280, startPoint y: 77, endPoint x: 192, endPoint y: 86, distance: 88.9
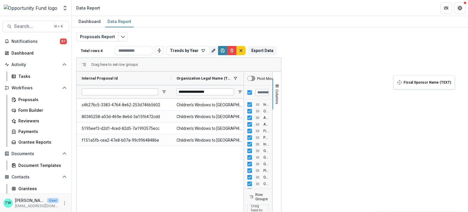
drag, startPoint x: 296, startPoint y: 77, endPoint x: 397, endPoint y: 79, distance: 100.7
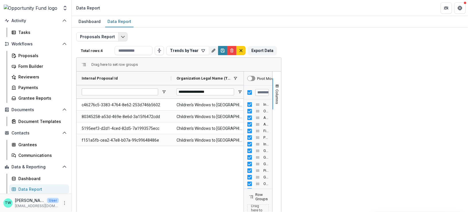
click at [121, 37] on polyline "Edit selected report" at bounding box center [122, 37] width 3 height 2
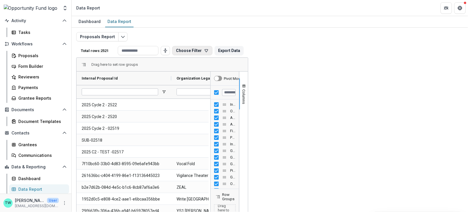
click at [209, 50] on icon "button" at bounding box center [206, 50] width 5 height 5
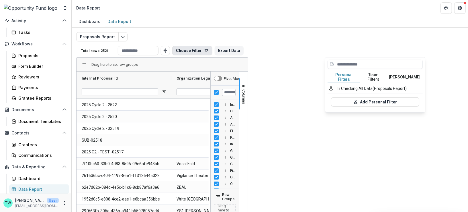
click at [379, 72] on button "Team Filters" at bounding box center [373, 77] width 26 height 12
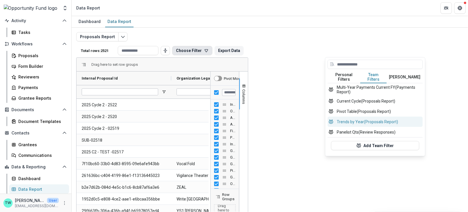
click at [363, 116] on button "Trends by Year (Proposals Report)" at bounding box center [375, 121] width 95 height 10
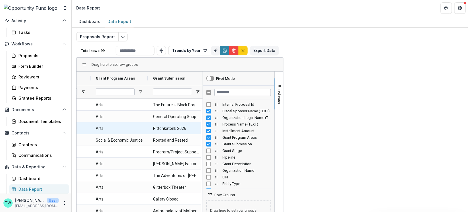
scroll to position [0, 254]
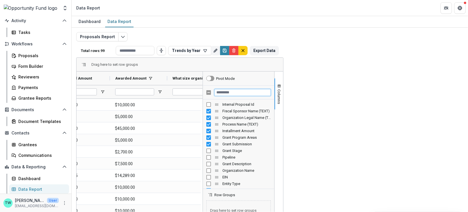
click at [271, 93] on input "Filter Columns Input" at bounding box center [243, 92] width 56 height 7
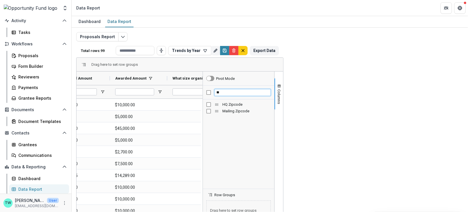
type input "*"
type input "****"
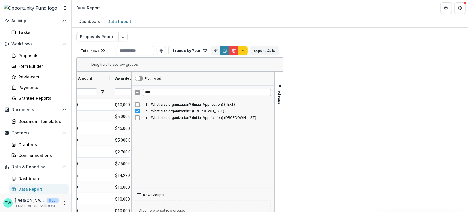
drag, startPoint x: 381, startPoint y: 134, endPoint x: 309, endPoint y: 136, distance: 71.4
click at [132, 136] on div at bounding box center [131, 164] width 1 height 186
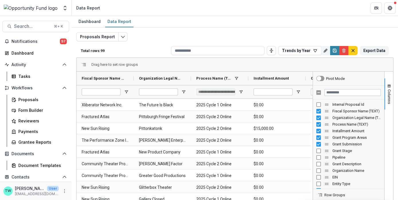
scroll to position [28, 0]
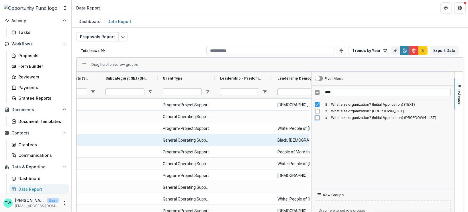
scroll to position [0, 660]
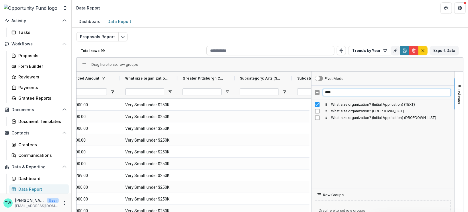
click at [327, 92] on input "****" at bounding box center [387, 92] width 128 height 7
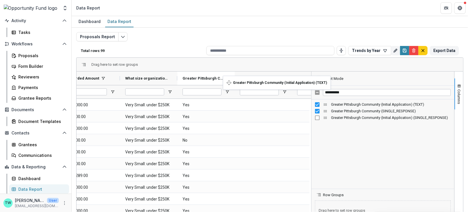
drag, startPoint x: 148, startPoint y: 76, endPoint x: 226, endPoint y: 79, distance: 78.3
click at [335, 92] on input "**********" at bounding box center [387, 92] width 128 height 7
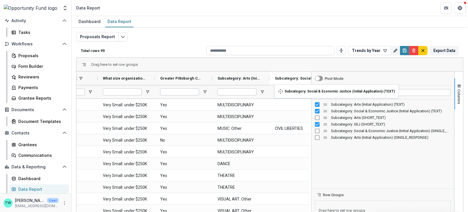
drag, startPoint x: 194, startPoint y: 78, endPoint x: 278, endPoint y: 88, distance: 83.7
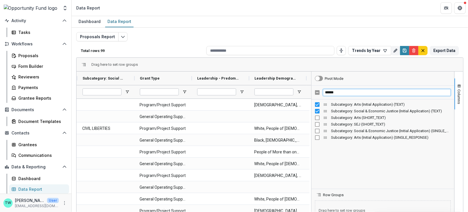
click at [331, 92] on input "******" at bounding box center [387, 92] width 128 height 7
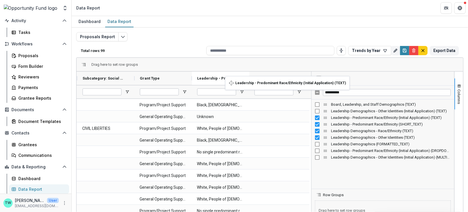
drag, startPoint x: 157, startPoint y: 77, endPoint x: 228, endPoint y: 79, distance: 71.2
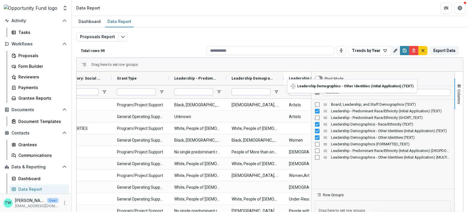
drag, startPoint x: 152, startPoint y: 79, endPoint x: 290, endPoint y: 83, distance: 138.3
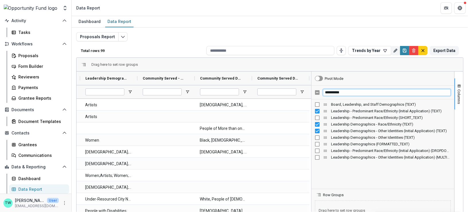
click at [337, 93] on input "**********" at bounding box center [387, 92] width 128 height 7
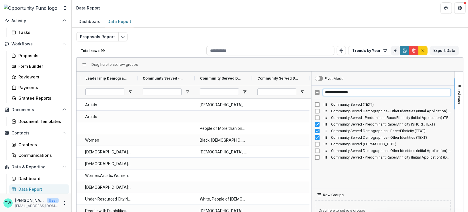
type input "**********"
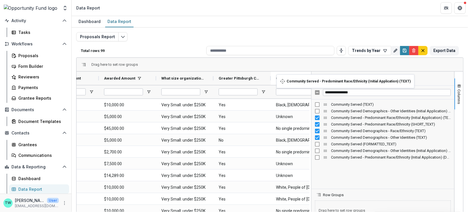
drag, startPoint x: 206, startPoint y: 77, endPoint x: 284, endPoint y: 77, distance: 78.3
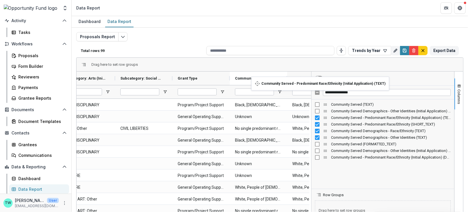
drag, startPoint x: 108, startPoint y: 75, endPoint x: 254, endPoint y: 80, distance: 146.9
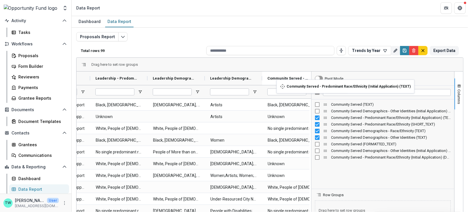
drag, startPoint x: 140, startPoint y: 77, endPoint x: 280, endPoint y: 83, distance: 139.5
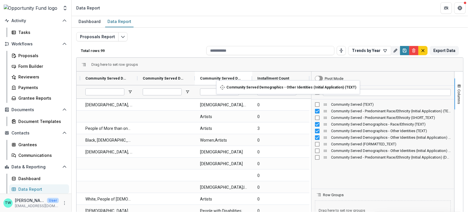
drag, startPoint x: 206, startPoint y: 77, endPoint x: 219, endPoint y: 84, distance: 15.0
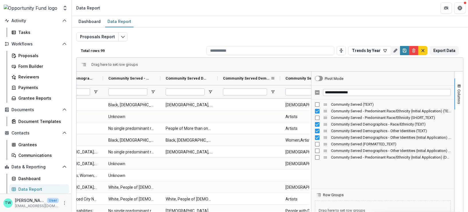
drag, startPoint x: 274, startPoint y: 77, endPoint x: 279, endPoint y: 75, distance: 5.6
click at [279, 75] on div at bounding box center [280, 77] width 2 height 13
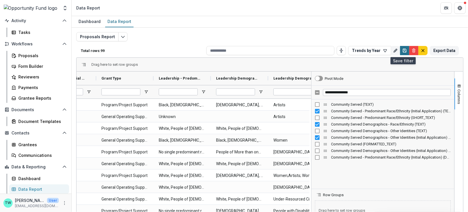
click at [403, 49] on icon "Save" at bounding box center [405, 50] width 5 height 5
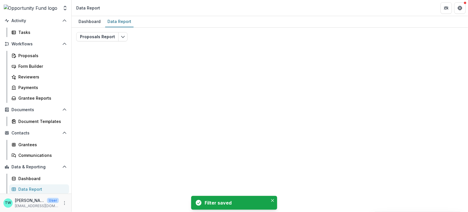
type input "**********"
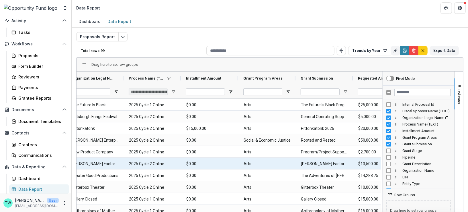
scroll to position [0, 92]
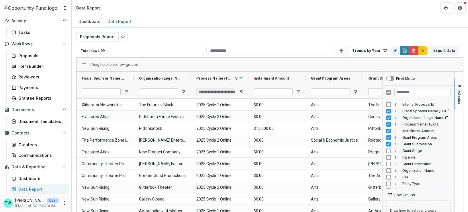
click at [242, 78] on span at bounding box center [241, 78] width 5 height 5
click at [261, 32] on div "Proposals Report Total rows: 99 Trends by Year Personal Filters Team Filters Te…" at bounding box center [269, 138] width 387 height 212
click at [202, 78] on span "Process Name (TEXT)" at bounding box center [214, 78] width 36 height 4
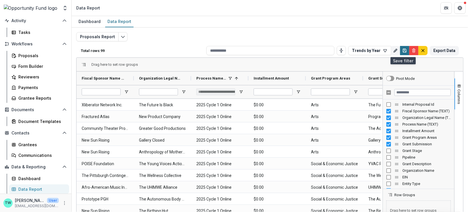
click at [403, 50] on icon "Save" at bounding box center [405, 50] width 5 height 5
click at [442, 51] on button "Export Data" at bounding box center [444, 50] width 29 height 9
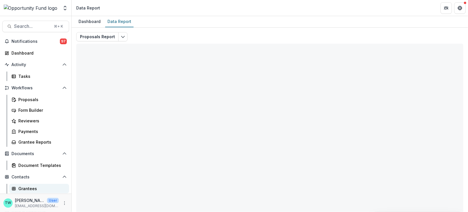
click at [31, 189] on div "Grantees" at bounding box center [41, 188] width 46 height 6
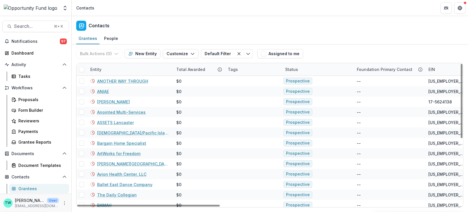
click at [117, 69] on div "Entity" at bounding box center [130, 69] width 86 height 12
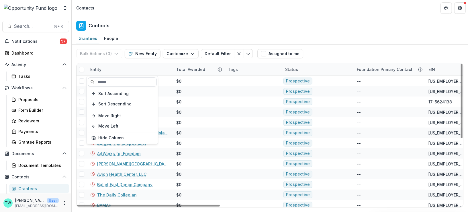
click at [108, 82] on input at bounding box center [122, 81] width 69 height 9
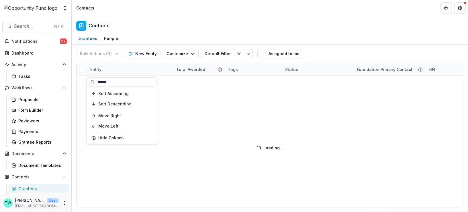
type input "******"
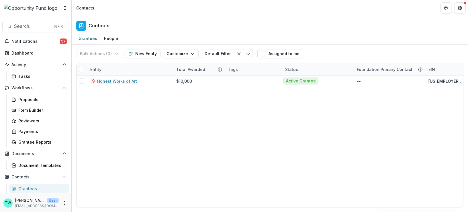
click at [194, 30] on div "Contacts" at bounding box center [270, 24] width 397 height 17
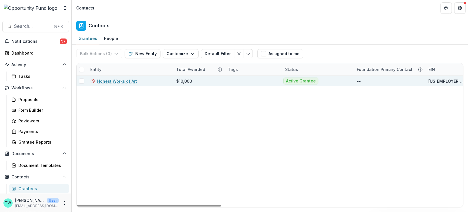
click at [113, 81] on link "Honest Works of Art" at bounding box center [117, 81] width 40 height 6
click at [108, 79] on link "Honest Works of Art" at bounding box center [117, 81] width 40 height 6
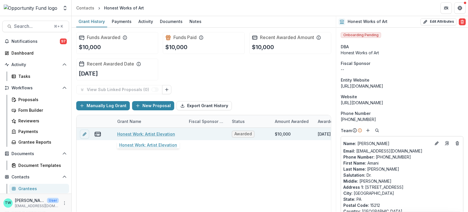
click at [145, 134] on link "Honest Work: Artist Elevation" at bounding box center [146, 134] width 58 height 6
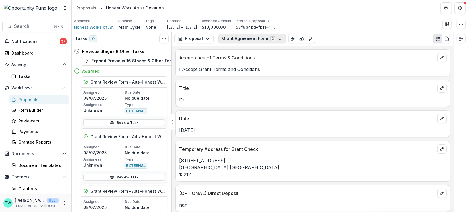
click at [278, 38] on icon "button" at bounding box center [280, 38] width 5 height 5
click at [262, 60] on span "Honest Work: Artist Elevation" at bounding box center [258, 60] width 58 height 6
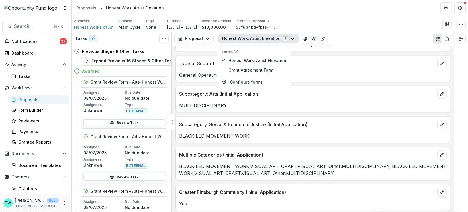
scroll to position [700, 0]
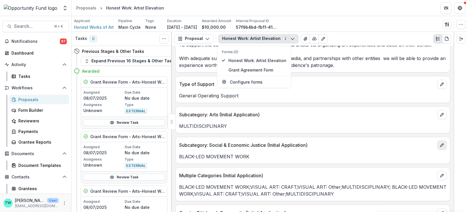
click at [440, 143] on icon "edit" at bounding box center [442, 145] width 5 height 5
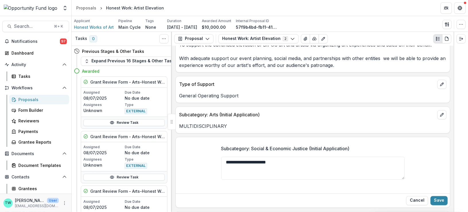
drag, startPoint x: 306, startPoint y: 158, endPoint x: 171, endPoint y: 143, distance: 135.1
click at [171, 143] on div "Tasks 0 Show Cancelled Tasks Previous Stages & Other Tasks Expand Previous 16 S…" at bounding box center [270, 122] width 397 height 180
type textarea "*"
click at [436, 196] on button "Save" at bounding box center [439, 200] width 17 height 9
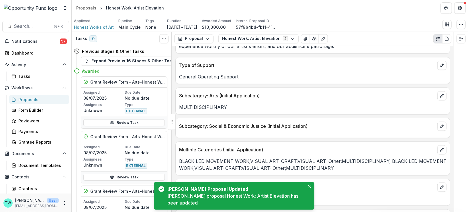
scroll to position [719, 0]
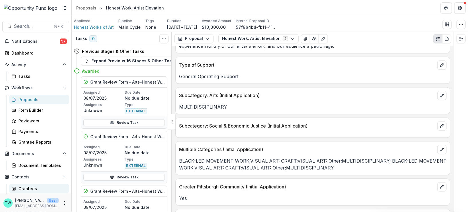
click at [30, 187] on div "Grantees" at bounding box center [41, 188] width 46 height 6
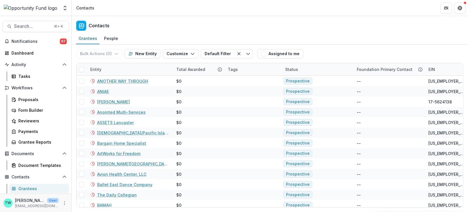
click at [112, 68] on div "Entity" at bounding box center [130, 69] width 86 height 12
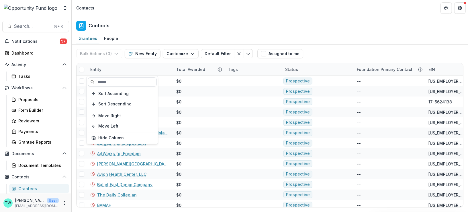
click at [118, 82] on input at bounding box center [122, 81] width 69 height 9
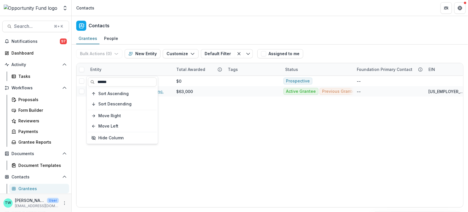
type input "*****"
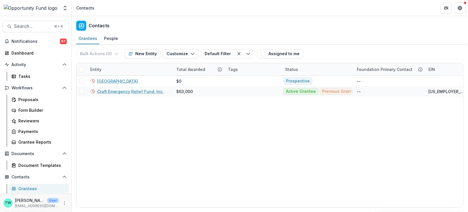
click at [217, 22] on div "Contacts" at bounding box center [270, 24] width 397 height 17
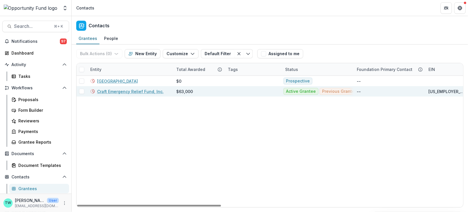
click at [134, 92] on link "Craft Emergency Relief Fund, Inc." at bounding box center [130, 91] width 67 height 6
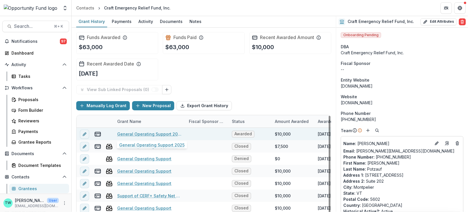
click at [139, 132] on link "General Operating Support 2025" at bounding box center [149, 134] width 65 height 6
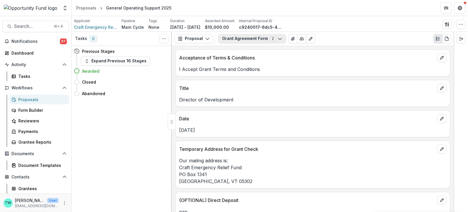
click at [278, 38] on icon "button" at bounding box center [280, 38] width 5 height 5
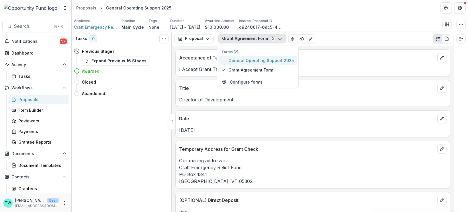
click at [254, 59] on span "General Operating Support 2025" at bounding box center [261, 60] width 65 height 6
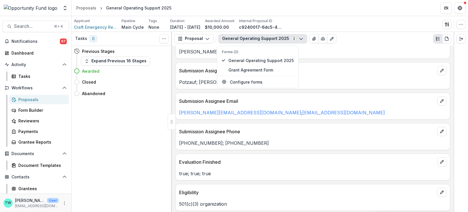
scroll to position [513, 0]
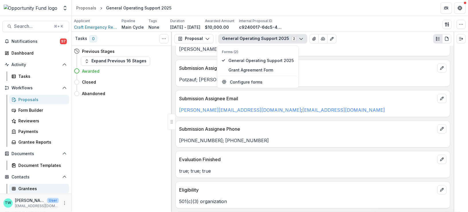
click at [24, 189] on div "Grantees" at bounding box center [41, 188] width 46 height 6
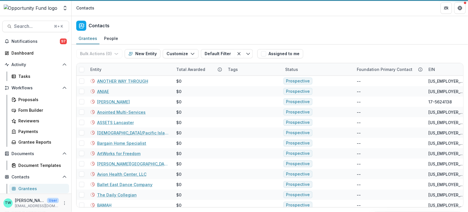
click at [120, 69] on div "Entity" at bounding box center [130, 69] width 86 height 12
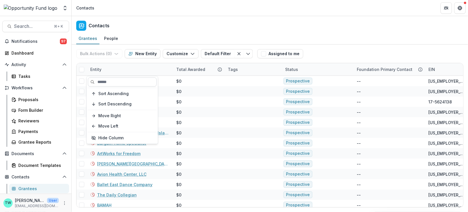
click at [118, 80] on input at bounding box center [122, 81] width 69 height 9
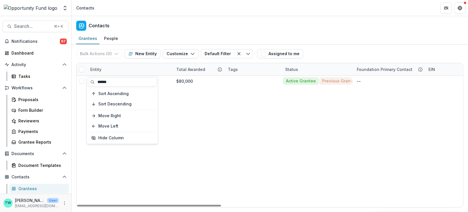
type input "******"
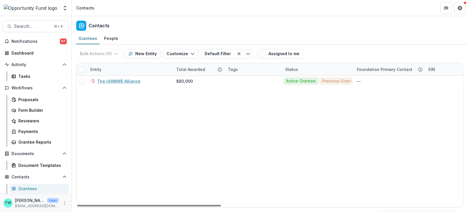
click at [170, 21] on div "Contacts" at bounding box center [270, 24] width 397 height 17
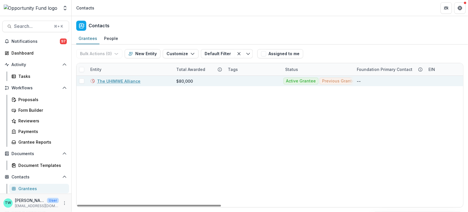
click at [124, 80] on link "The UHIMWE Alliance" at bounding box center [118, 81] width 43 height 6
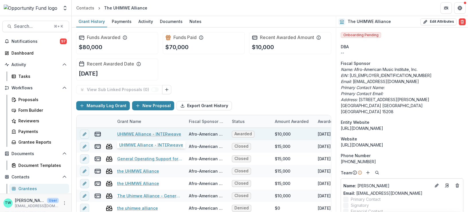
click at [141, 132] on link "UHIMWE Alliance - INTERweave" at bounding box center [149, 134] width 64 height 6
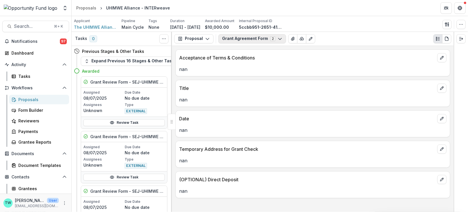
click at [255, 41] on button "Grant Agreement Form 2" at bounding box center [253, 38] width 68 height 9
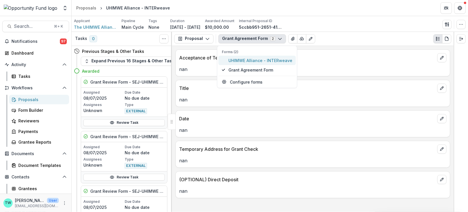
click at [254, 61] on span "UHIMWE Alliance - INTERweave" at bounding box center [261, 60] width 64 height 6
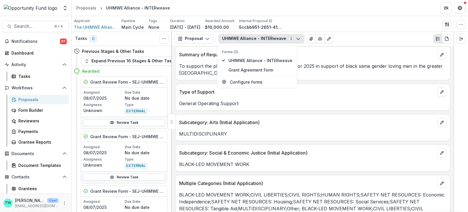
scroll to position [787, 0]
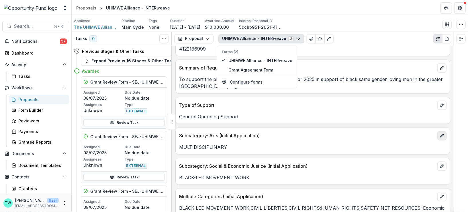
click at [441, 133] on icon "edit" at bounding box center [442, 135] width 5 height 5
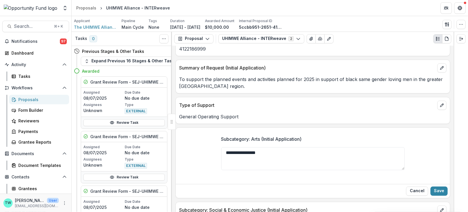
drag, startPoint x: 282, startPoint y: 149, endPoint x: 186, endPoint y: 139, distance: 95.7
click at [186, 139] on div "**********" at bounding box center [313, 156] width 274 height 50
click at [439, 186] on button "Save" at bounding box center [439, 190] width 17 height 9
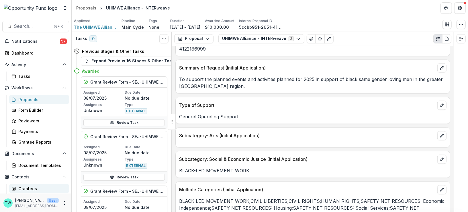
click at [33, 187] on div "Grantees" at bounding box center [41, 188] width 46 height 6
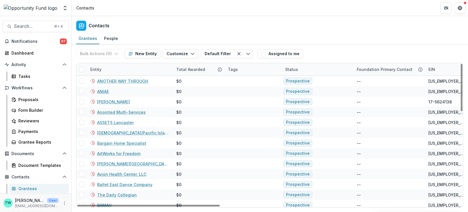
click at [111, 69] on div "Entity" at bounding box center [130, 69] width 86 height 12
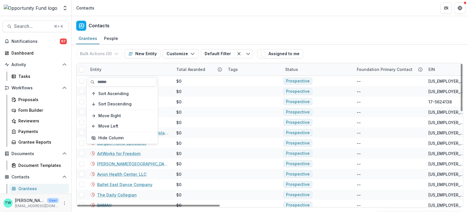
click at [109, 82] on input at bounding box center [122, 81] width 69 height 9
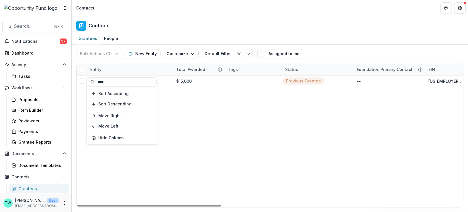
type input "****"
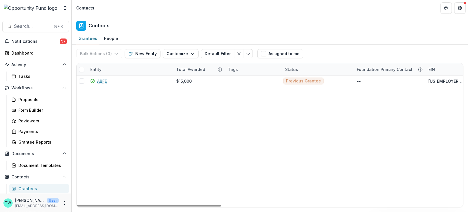
click at [174, 15] on header "Contacts" at bounding box center [270, 8] width 397 height 16
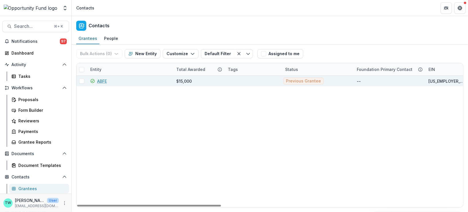
click at [102, 81] on link "ABFE" at bounding box center [102, 81] width 10 height 6
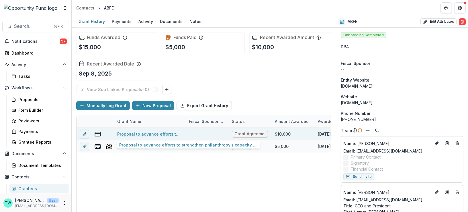
click at [140, 132] on link "Proposal to advance efforts to strengthen philanthropy’s capacity to center rac…" at bounding box center [149, 134] width 65 height 6
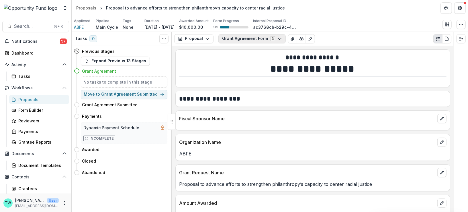
click at [278, 40] on icon "button" at bounding box center [280, 38] width 5 height 5
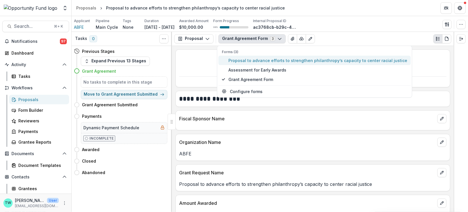
click at [254, 60] on span "Proposal to advance efforts to strengthen philanthropy’s capacity to center rac…" at bounding box center [318, 60] width 179 height 6
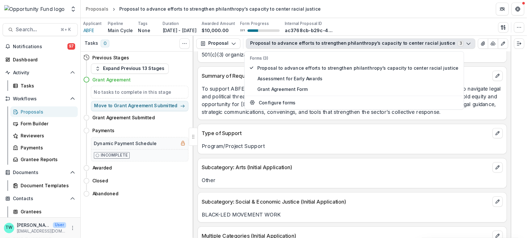
scroll to position [660, 0]
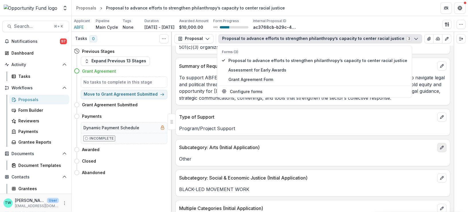
click at [441, 146] on icon "edit" at bounding box center [441, 147] width 3 height 3
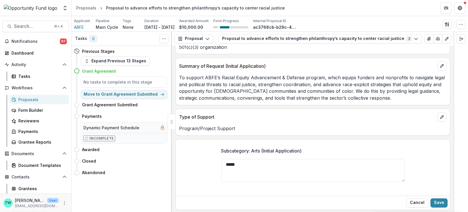
drag, startPoint x: 246, startPoint y: 159, endPoint x: 184, endPoint y: 156, distance: 62.0
click at [187, 156] on div "Subcategory: Arts (Initial Application) *****" at bounding box center [313, 168] width 274 height 50
click at [438, 198] on button "Save" at bounding box center [439, 202] width 17 height 9
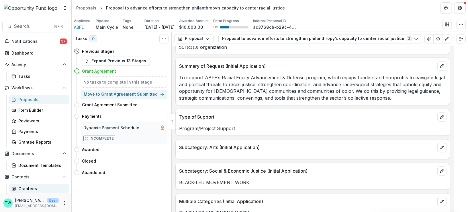
click at [30, 188] on div "Grantees" at bounding box center [41, 188] width 46 height 6
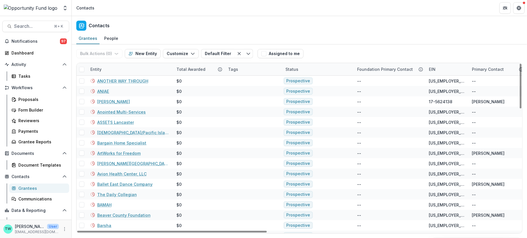
click at [138, 71] on div "Entity" at bounding box center [130, 69] width 86 height 12
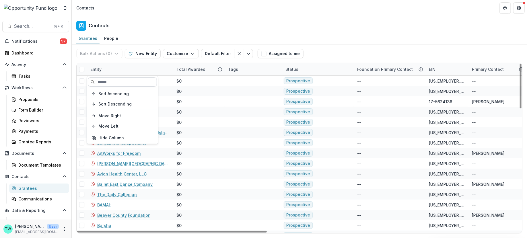
click at [119, 83] on input at bounding box center [122, 81] width 69 height 9
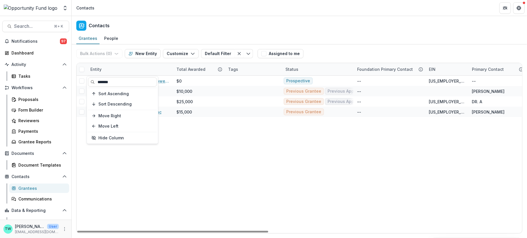
type input "*******"
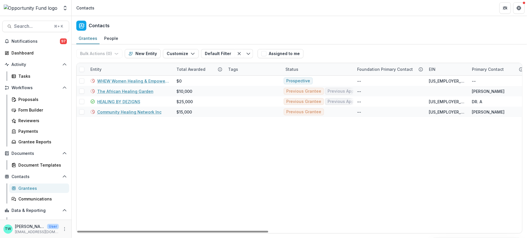
click at [201, 25] on div "Contacts" at bounding box center [299, 24] width 455 height 17
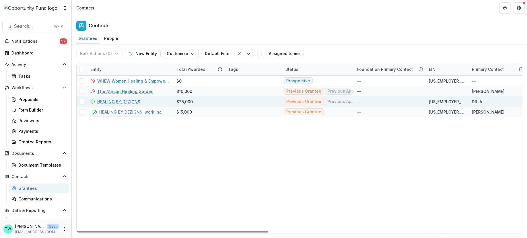
click at [126, 100] on link "HEALING BY DEZIGNS" at bounding box center [118, 102] width 43 height 6
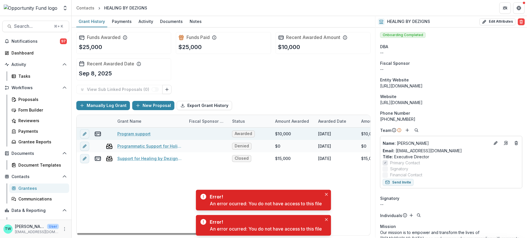
click at [134, 133] on link "Program support" at bounding box center [133, 134] width 33 height 6
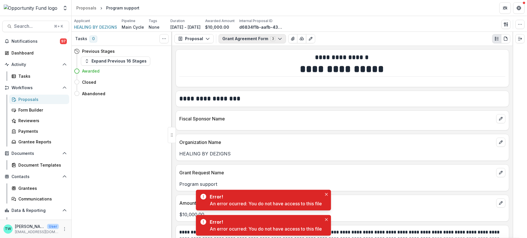
click at [250, 39] on button "Grant Agreement Form 3" at bounding box center [252, 38] width 67 height 9
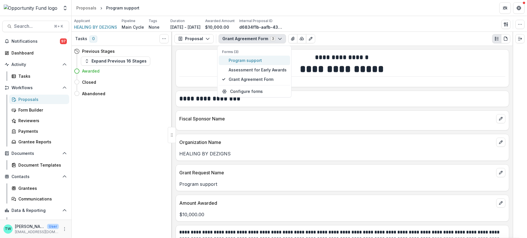
click at [248, 62] on span "Program support" at bounding box center [258, 60] width 58 height 6
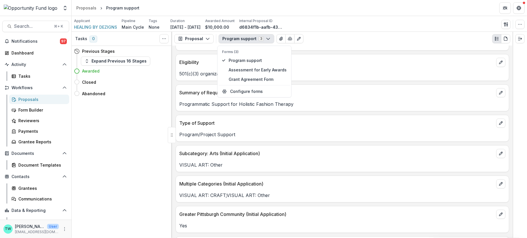
scroll to position [636, 0]
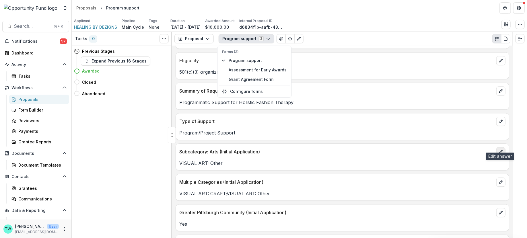
click at [468, 149] on icon "edit" at bounding box center [500, 151] width 5 height 5
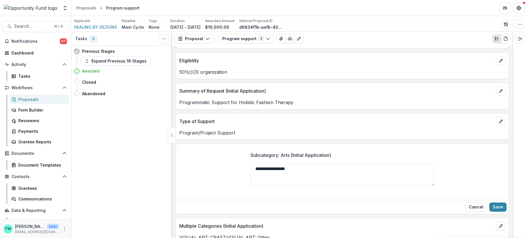
drag, startPoint x: 307, startPoint y: 163, endPoint x: 185, endPoint y: 143, distance: 122.8
click at [185, 147] on div "**********" at bounding box center [342, 172] width 333 height 50
click at [468, 204] on button "Save" at bounding box center [497, 206] width 17 height 9
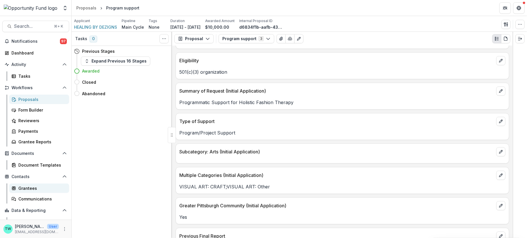
click at [29, 189] on div "Grantees" at bounding box center [41, 188] width 46 height 6
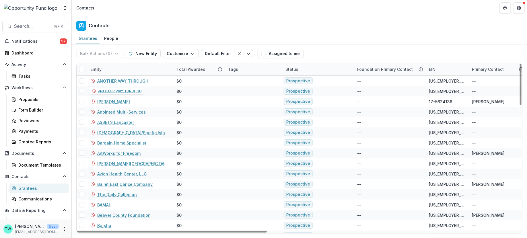
click at [129, 71] on div "Entity" at bounding box center [130, 69] width 86 height 12
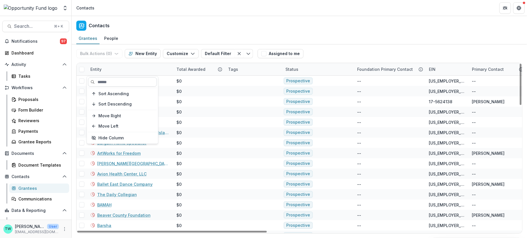
click at [125, 80] on input at bounding box center [122, 81] width 69 height 9
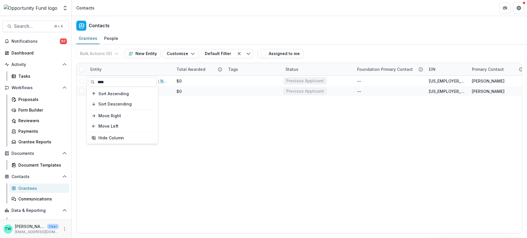
type input "****"
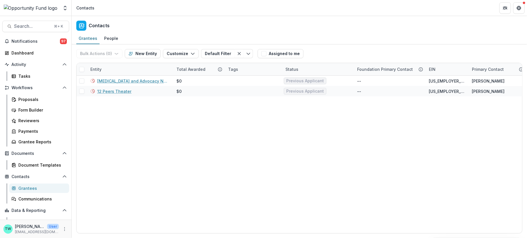
click at [183, 23] on div "Contacts" at bounding box center [299, 24] width 455 height 17
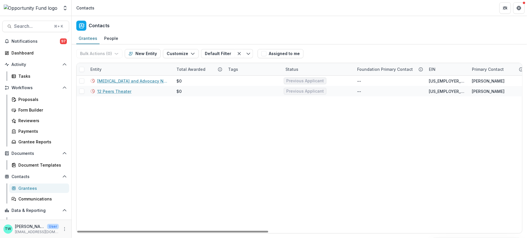
click at [131, 71] on div "Entity" at bounding box center [130, 69] width 86 height 12
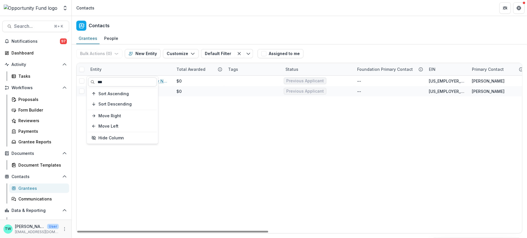
click at [101, 83] on input "***" at bounding box center [122, 81] width 69 height 9
type input "****"
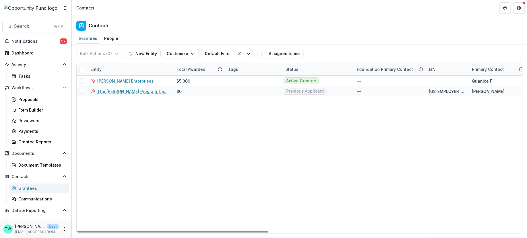
click at [155, 34] on div "Grantees People" at bounding box center [299, 38] width 455 height 11
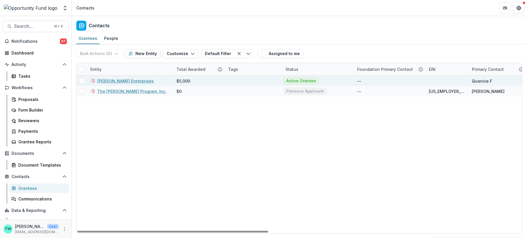
click at [128, 79] on link "[PERSON_NAME] Enterprises" at bounding box center [125, 81] width 56 height 6
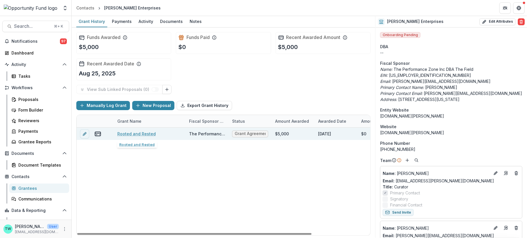
click at [137, 133] on link "Rooted and Rested" at bounding box center [136, 134] width 38 height 6
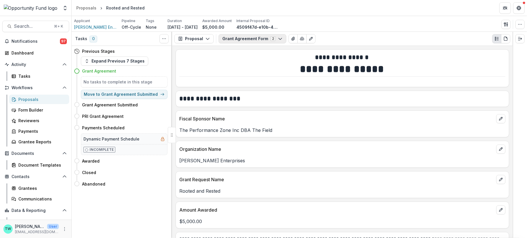
click at [264, 38] on button "Grant Agreement Form 2" at bounding box center [253, 38] width 68 height 9
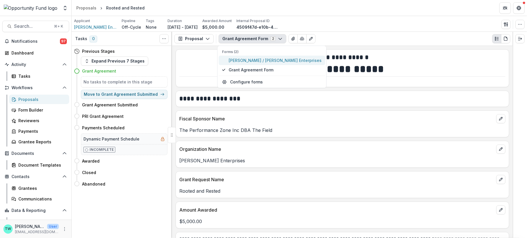
click at [258, 59] on span "[PERSON_NAME] / [PERSON_NAME] Enterprises" at bounding box center [275, 60] width 93 height 6
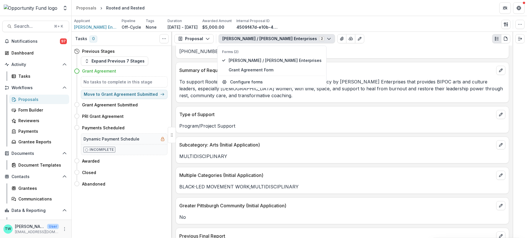
scroll to position [779, 0]
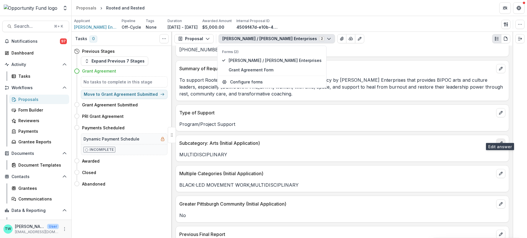
click at [468, 141] on icon "edit" at bounding box center [500, 143] width 5 height 5
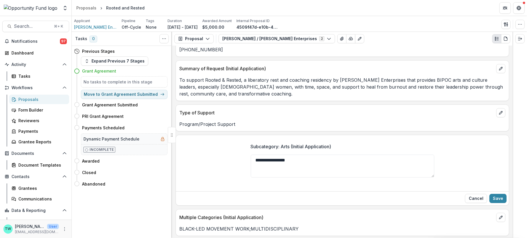
drag, startPoint x: 309, startPoint y: 152, endPoint x: 213, endPoint y: 149, distance: 96.1
click at [213, 148] on div "**********" at bounding box center [342, 164] width 333 height 50
click at [468, 194] on button "Save" at bounding box center [497, 198] width 17 height 9
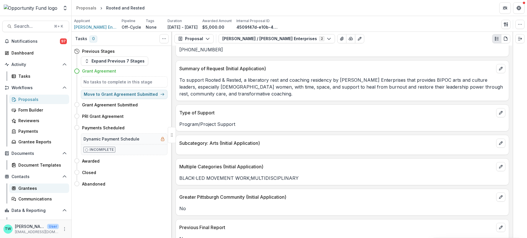
click at [30, 190] on div "Grantees" at bounding box center [41, 188] width 46 height 6
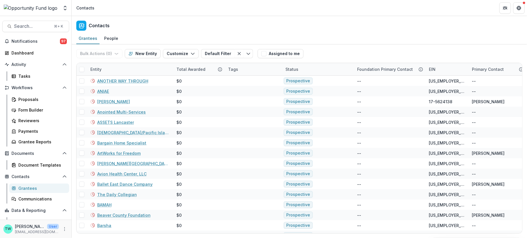
click at [137, 69] on div "Entity" at bounding box center [130, 69] width 86 height 12
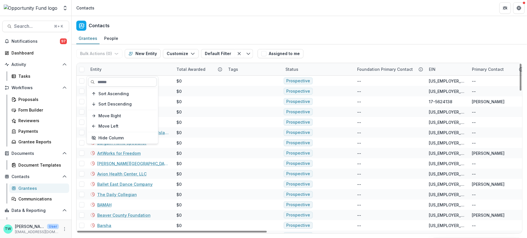
click at [130, 84] on input at bounding box center [122, 81] width 69 height 9
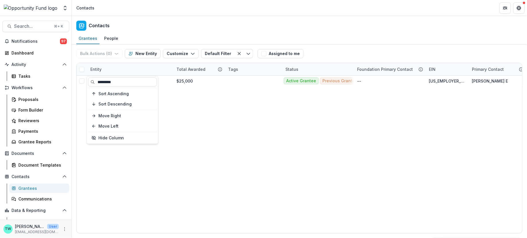
type input "*********"
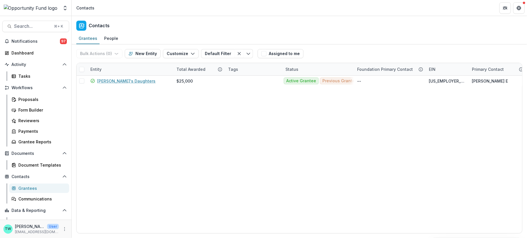
click at [199, 28] on div "Contacts" at bounding box center [299, 24] width 455 height 17
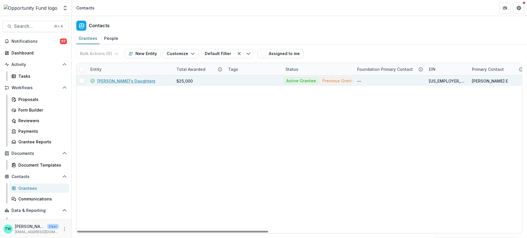
click at [117, 80] on link "[PERSON_NAME]'s Daughters" at bounding box center [126, 81] width 58 height 6
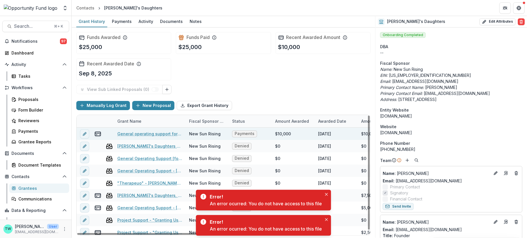
click at [143, 135] on link "General operating support for [PERSON_NAME]'s Daughters (primary) & support for…" at bounding box center [149, 134] width 65 height 6
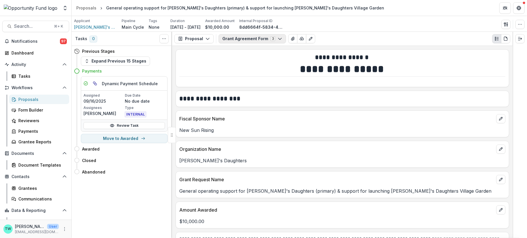
click at [252, 38] on button "Grant Agreement Form 3" at bounding box center [252, 38] width 67 height 9
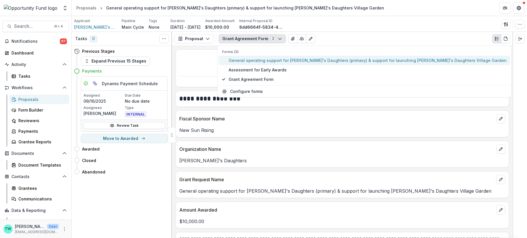
click at [254, 59] on span "General operating support for [PERSON_NAME]'s Daughters (primary) & support for…" at bounding box center [368, 60] width 278 height 6
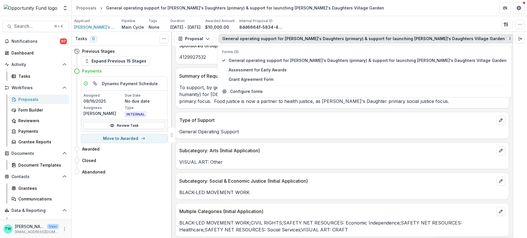
scroll to position [772, 0]
click at [468, 146] on button "edit" at bounding box center [500, 150] width 9 height 9
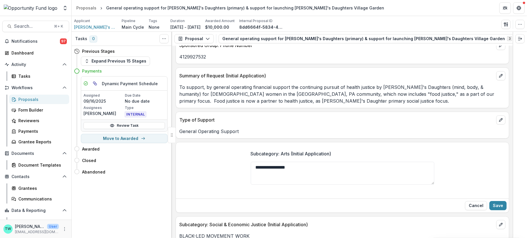
drag, startPoint x: 305, startPoint y: 164, endPoint x: 218, endPoint y: 159, distance: 87.9
click at [218, 159] on div "**********" at bounding box center [342, 171] width 333 height 50
click at [468, 201] on button "Save" at bounding box center [497, 205] width 17 height 9
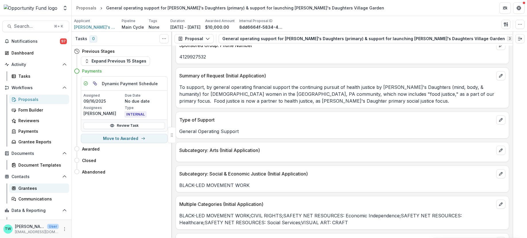
click at [27, 189] on div "Grantees" at bounding box center [41, 188] width 46 height 6
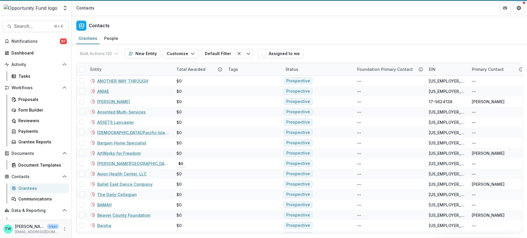
click at [117, 68] on div "Entity" at bounding box center [130, 69] width 86 height 12
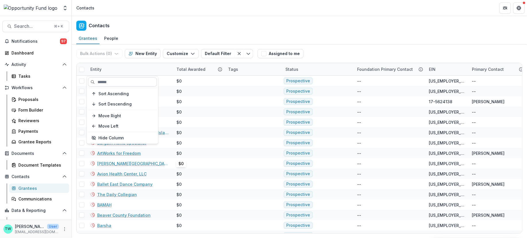
click at [112, 83] on input at bounding box center [122, 81] width 69 height 9
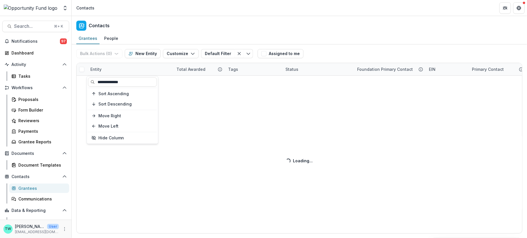
type input "**********"
click at [152, 28] on div "Contacts" at bounding box center [299, 24] width 455 height 17
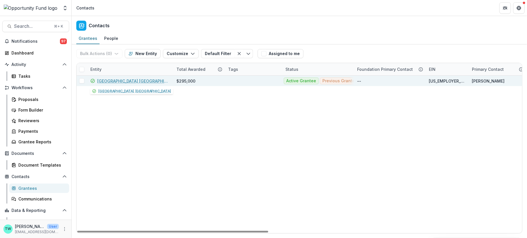
click at [123, 81] on link "[GEOGRAPHIC_DATA] [GEOGRAPHIC_DATA]" at bounding box center [133, 81] width 72 height 6
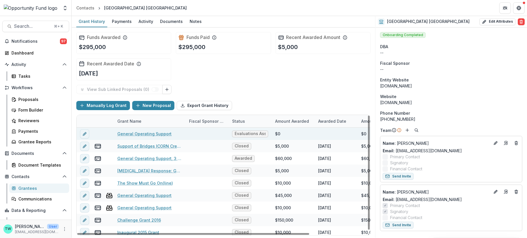
click at [148, 131] on link "General Operating Support" at bounding box center [144, 134] width 54 height 6
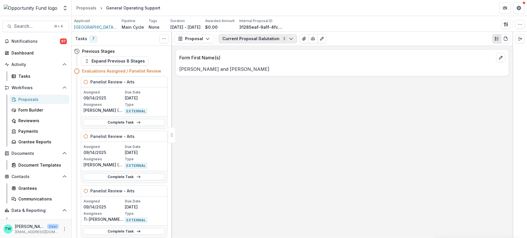
click at [247, 39] on button "Current Proposal Salutation 3" at bounding box center [258, 38] width 79 height 9
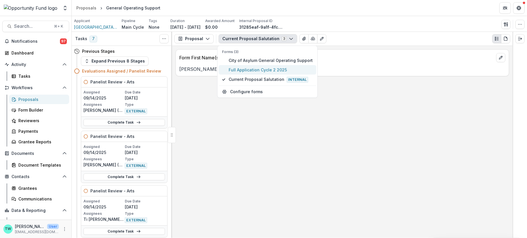
click at [247, 71] on span "Full Application Cycle 2 2025" at bounding box center [271, 70] width 84 height 6
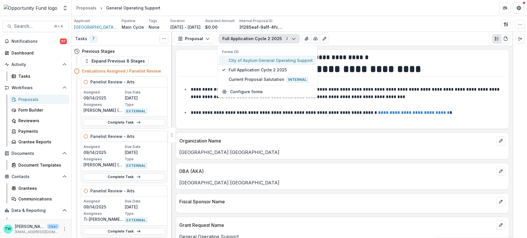
click at [248, 59] on span "City of Asylum General Operating Support" at bounding box center [271, 60] width 84 height 6
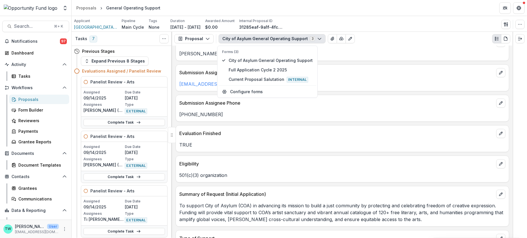
scroll to position [543, 0]
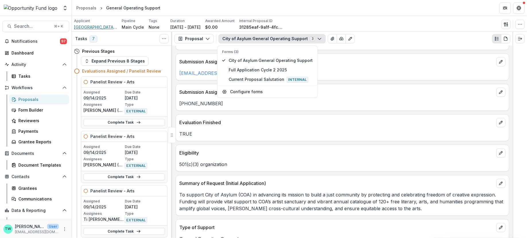
click at [97, 26] on span "[GEOGRAPHIC_DATA] [GEOGRAPHIC_DATA]" at bounding box center [95, 27] width 43 height 6
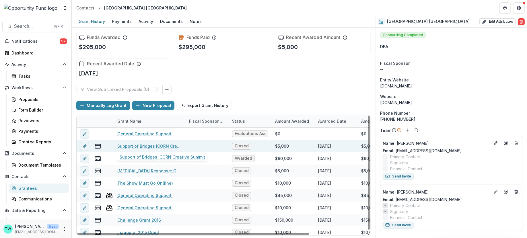
click at [148, 144] on link "Support of Bridges ICORN Creative Summit" at bounding box center [149, 146] width 65 height 6
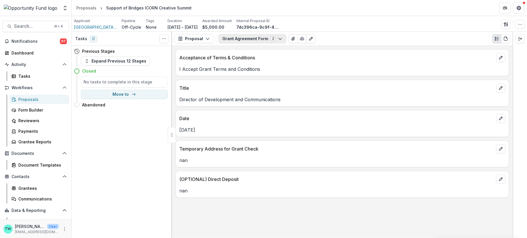
click at [250, 38] on button "Grant Agreement Form 2" at bounding box center [253, 38] width 68 height 9
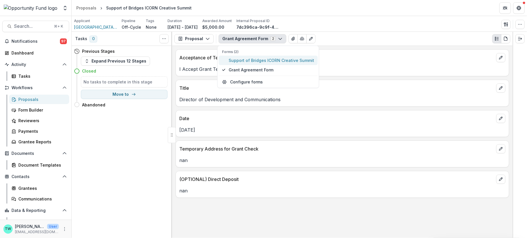
click at [245, 61] on span "Support of Bridges ICORN Creative Summit" at bounding box center [271, 60] width 85 height 6
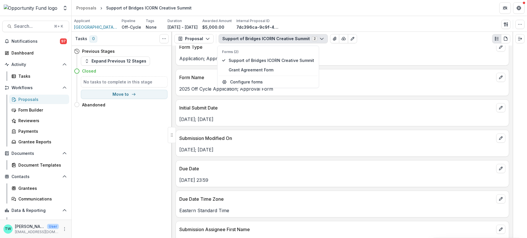
scroll to position [317, 0]
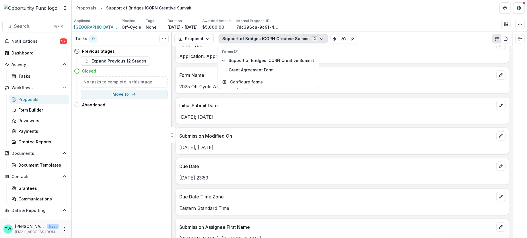
click at [125, 200] on div "Tasks 0 Show Cancelled Tasks Previous Stages Expand Previous 12 Stages Closed N…" at bounding box center [122, 135] width 100 height 206
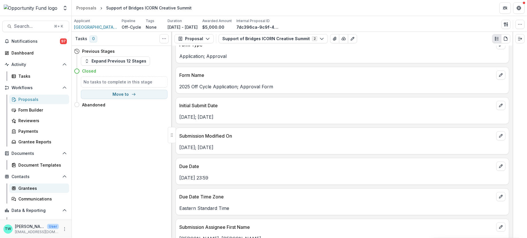
click at [31, 185] on div "Grantees" at bounding box center [41, 188] width 46 height 6
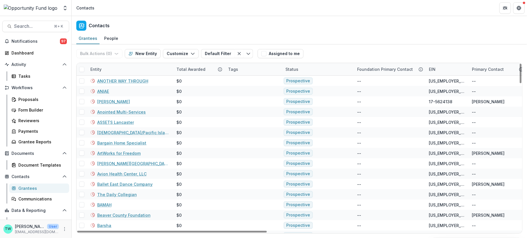
click at [135, 70] on div "Entity" at bounding box center [130, 69] width 86 height 12
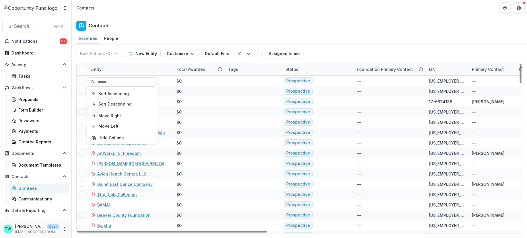
click at [121, 82] on input at bounding box center [122, 81] width 69 height 9
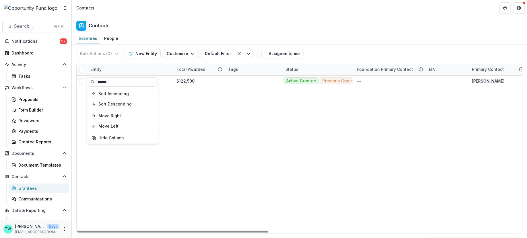
type input "******"
click at [161, 32] on div "Contacts" at bounding box center [299, 24] width 455 height 17
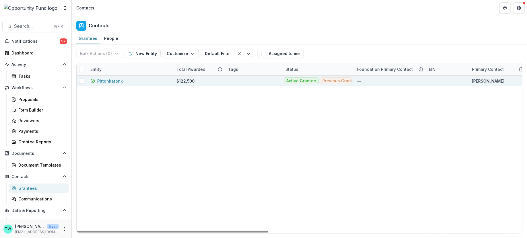
click at [111, 81] on link "Pittonkatonk" at bounding box center [110, 81] width 26 height 6
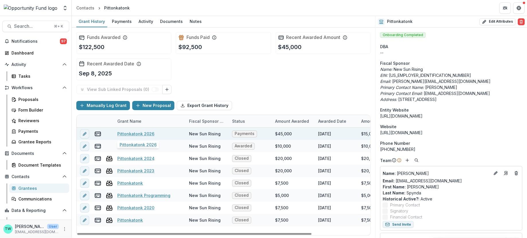
click at [139, 133] on link "Pittonkatonk 2026" at bounding box center [135, 134] width 37 height 6
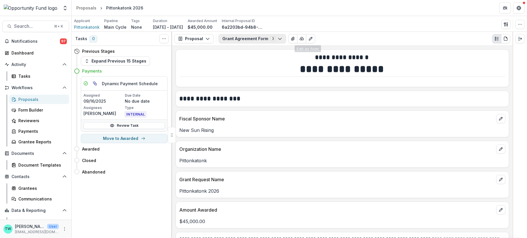
click at [261, 38] on button "Grant Agreement Form 3" at bounding box center [252, 38] width 67 height 9
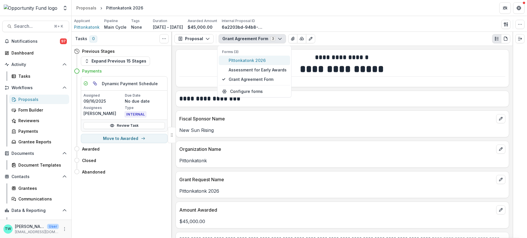
click at [251, 60] on span "PIttonkatonk 2026" at bounding box center [258, 60] width 58 height 6
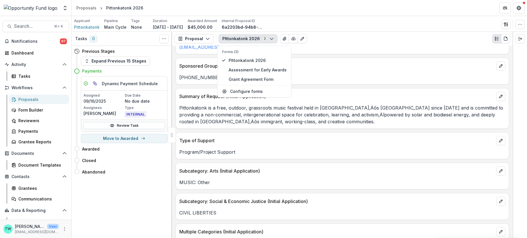
scroll to position [793, 0]
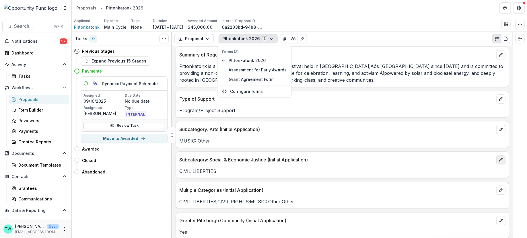
click at [468, 155] on button "edit" at bounding box center [500, 159] width 9 height 9
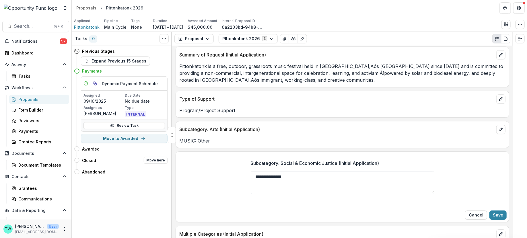
drag, startPoint x: 307, startPoint y: 173, endPoint x: 149, endPoint y: 164, distance: 158.6
click at [149, 164] on div "Tasks 0 Show Cancelled Tasks Previous Stages Expand Previous 15 Stages Payments…" at bounding box center [299, 135] width 455 height 206
click at [468, 210] on button "Save" at bounding box center [497, 214] width 17 height 9
